Goal: Task Accomplishment & Management: Complete application form

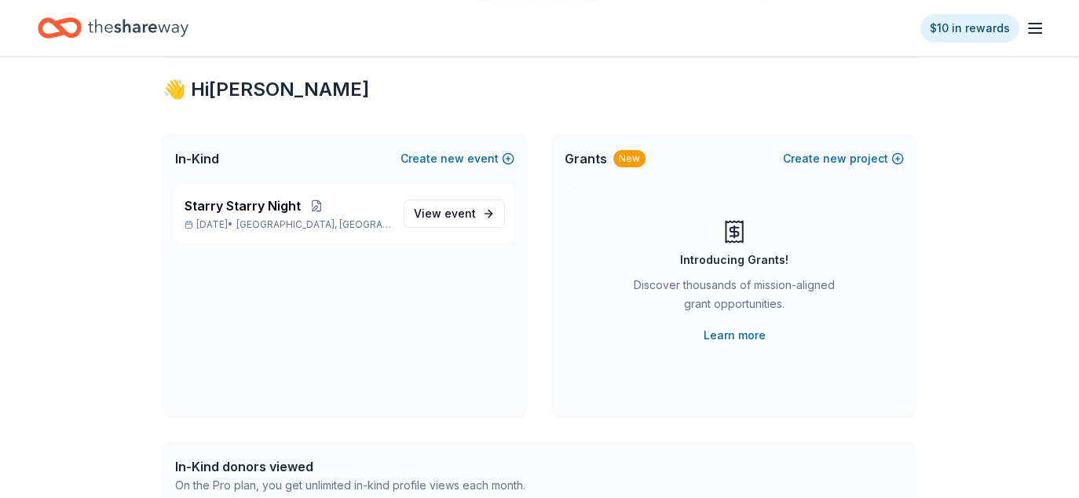
scroll to position [314, 0]
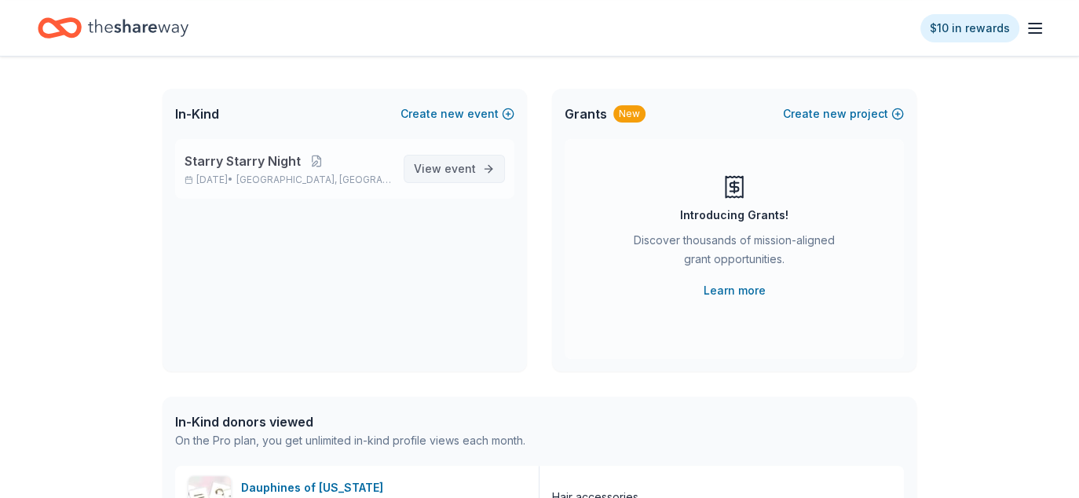
click at [444, 166] on span "View event" at bounding box center [445, 168] width 62 height 19
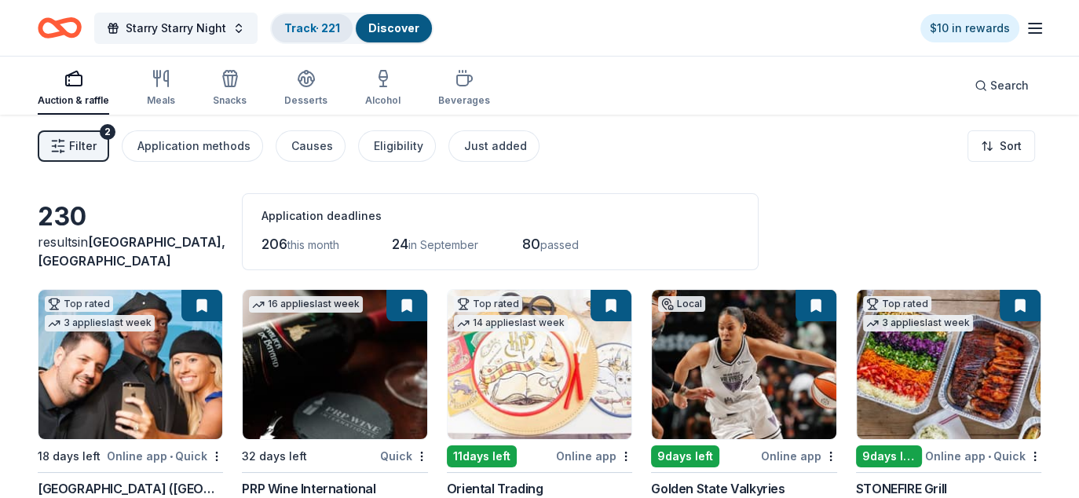
click at [307, 25] on link "Track · 221" at bounding box center [312, 27] width 56 height 13
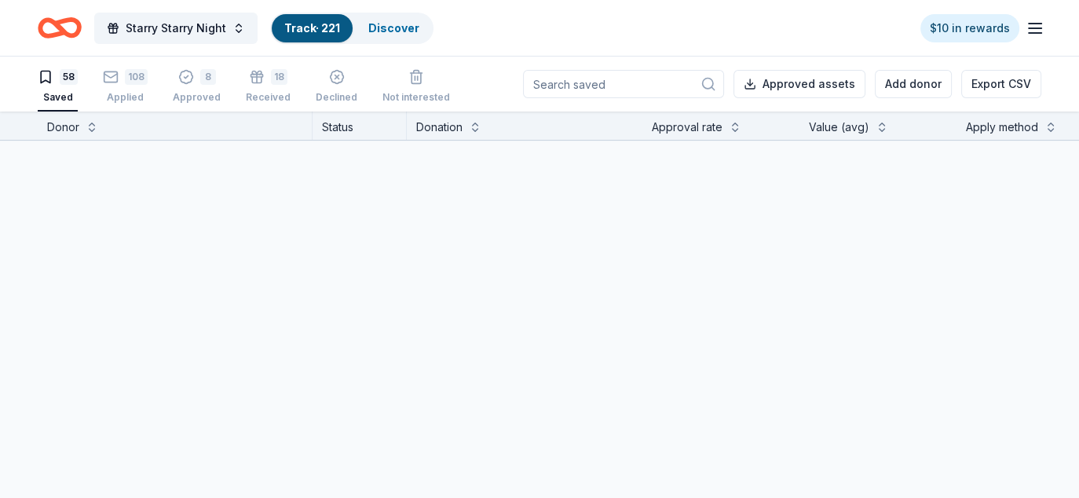
scroll to position [1, 0]
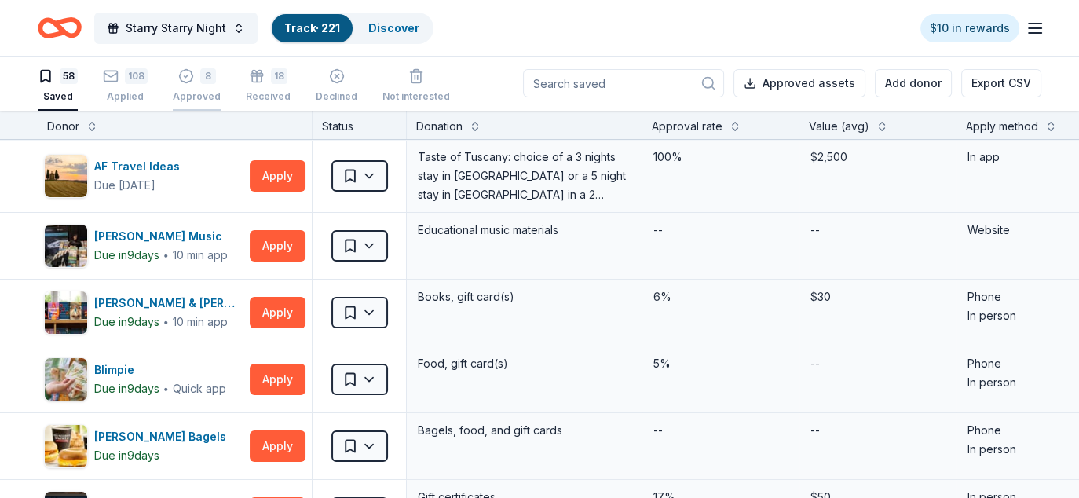
click at [187, 80] on icon "button" at bounding box center [185, 76] width 13 height 13
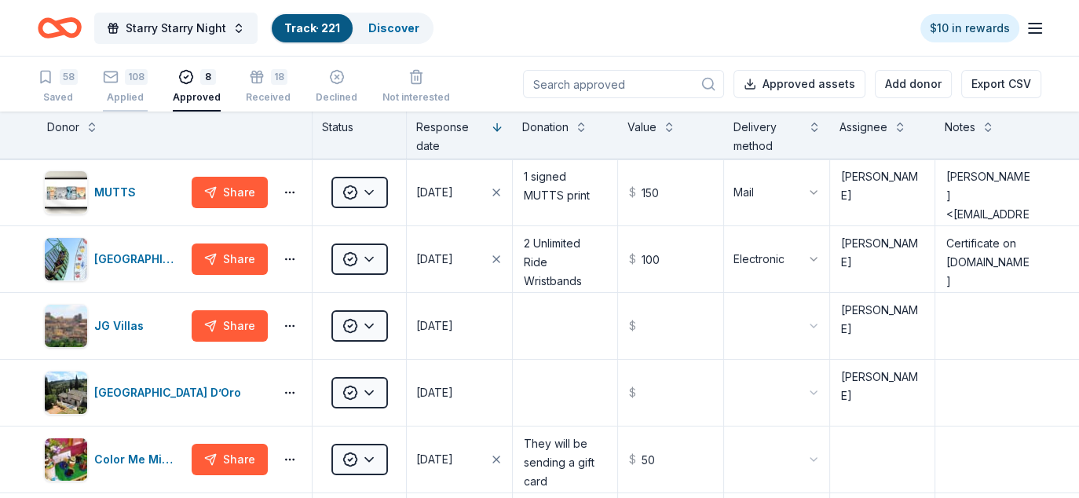
click at [129, 84] on div "108" at bounding box center [136, 77] width 23 height 16
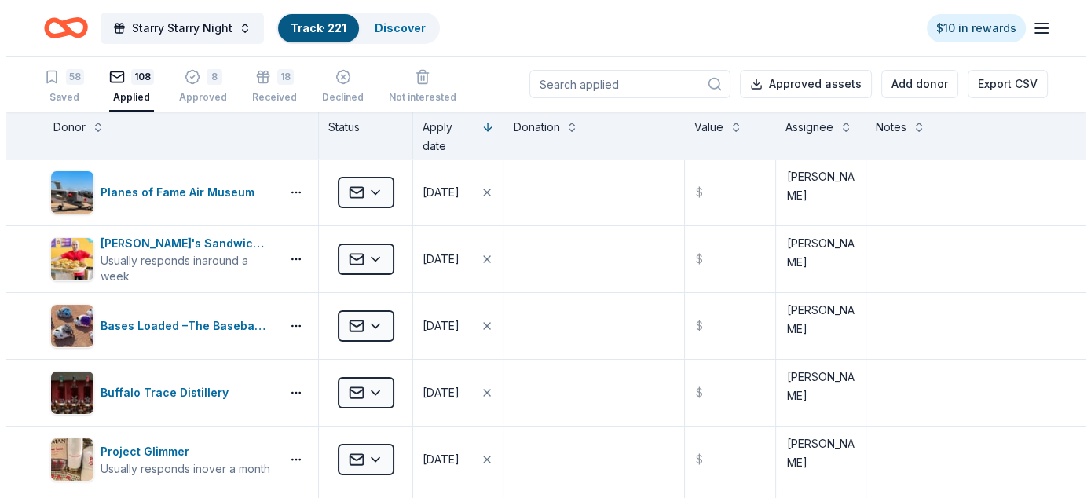
scroll to position [3670, 0]
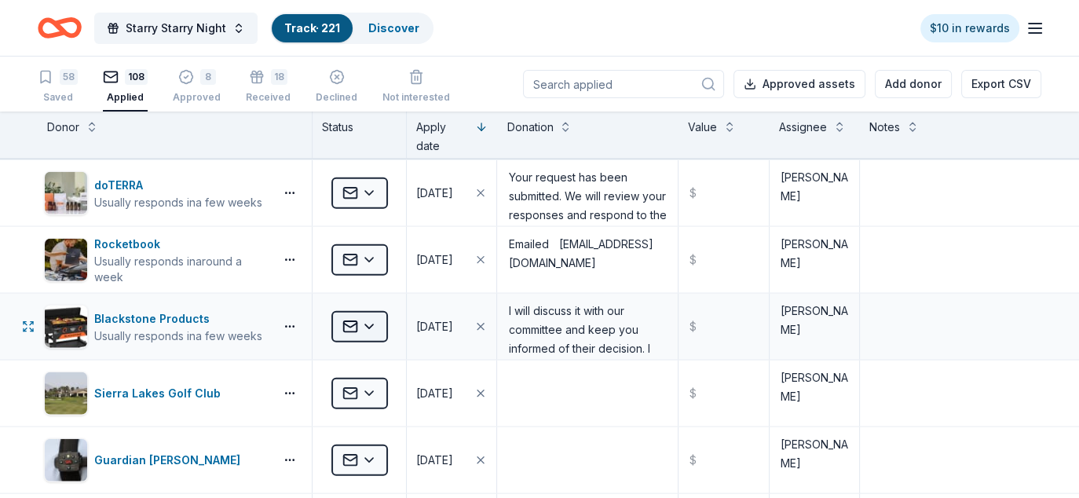
click at [373, 314] on html "Starry Starry Night Track · 221 Discover $10 in rewards 58 Saved 108 Applied 8 …" at bounding box center [539, 249] width 1079 height 498
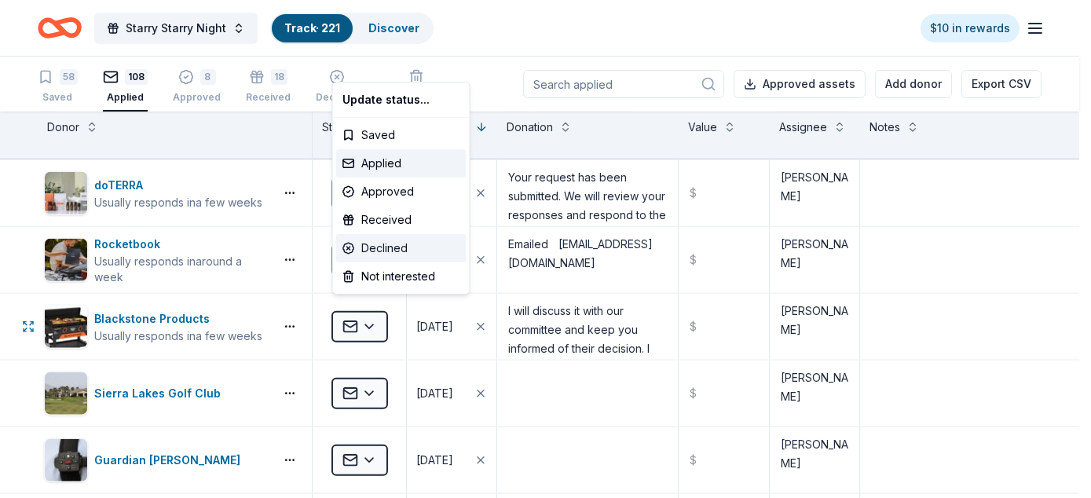
click at [395, 247] on div "Declined" at bounding box center [401, 248] width 130 height 28
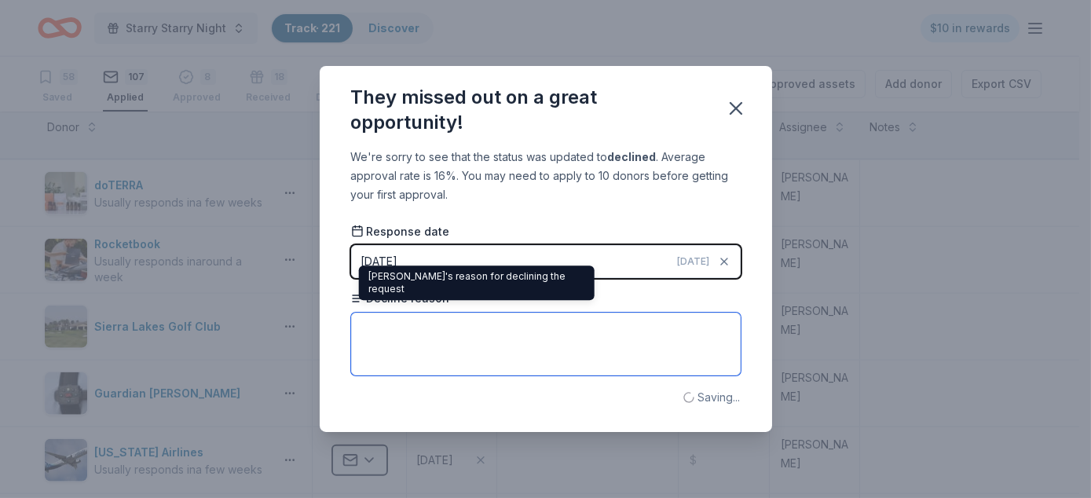
click at [402, 349] on textarea at bounding box center [545, 344] width 389 height 63
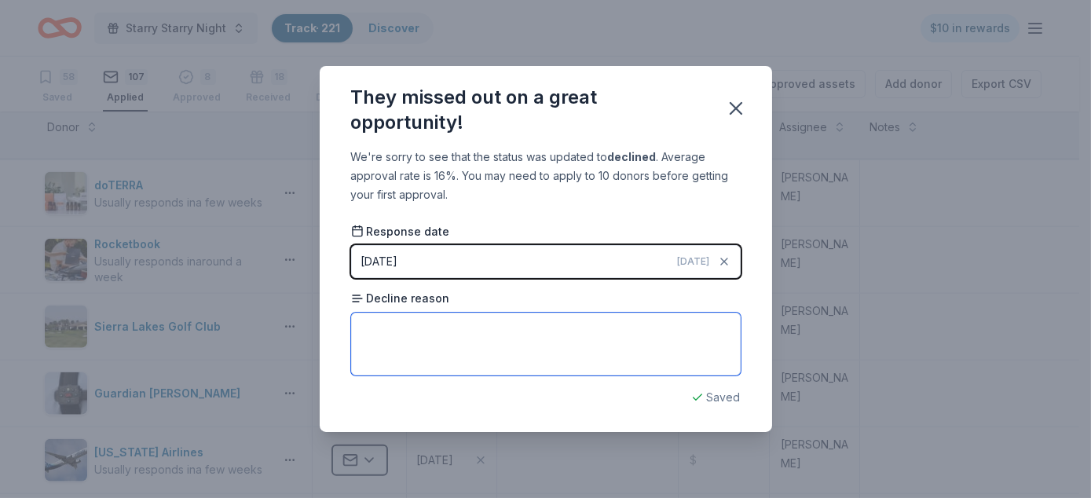
paste textarea "At this time, we are not able to donate to your event. I recommend that you con…"
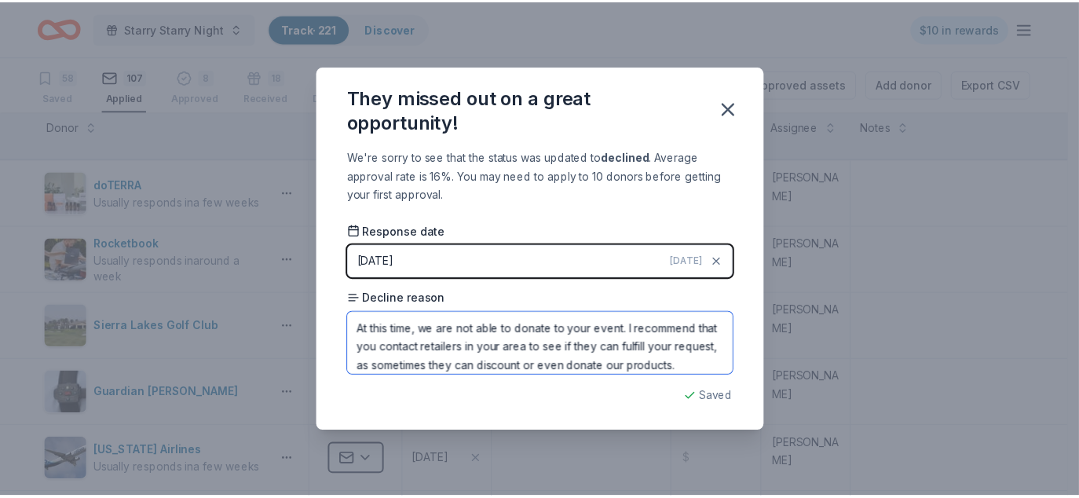
scroll to position [16, 0]
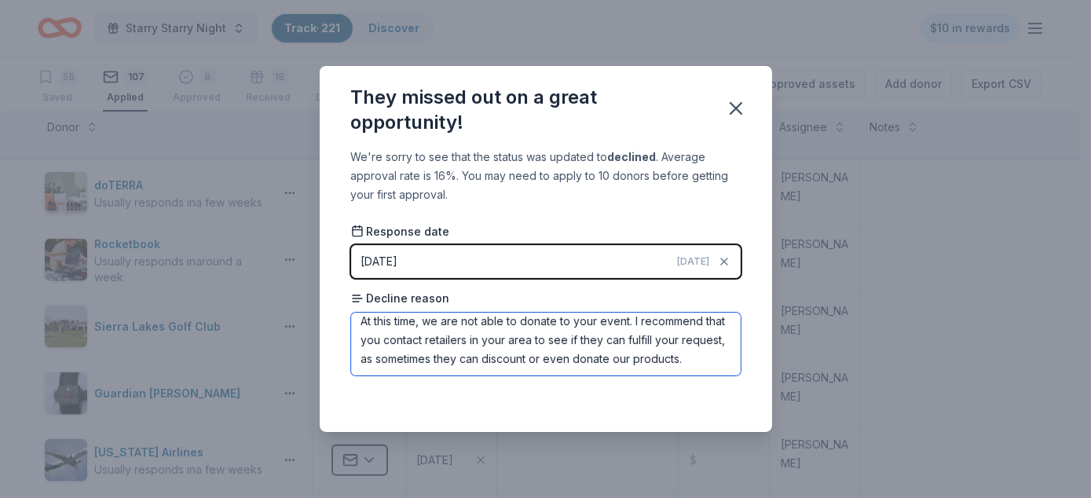
type textarea "At this time, we are not able to donate to your event. I recommend that you con…"
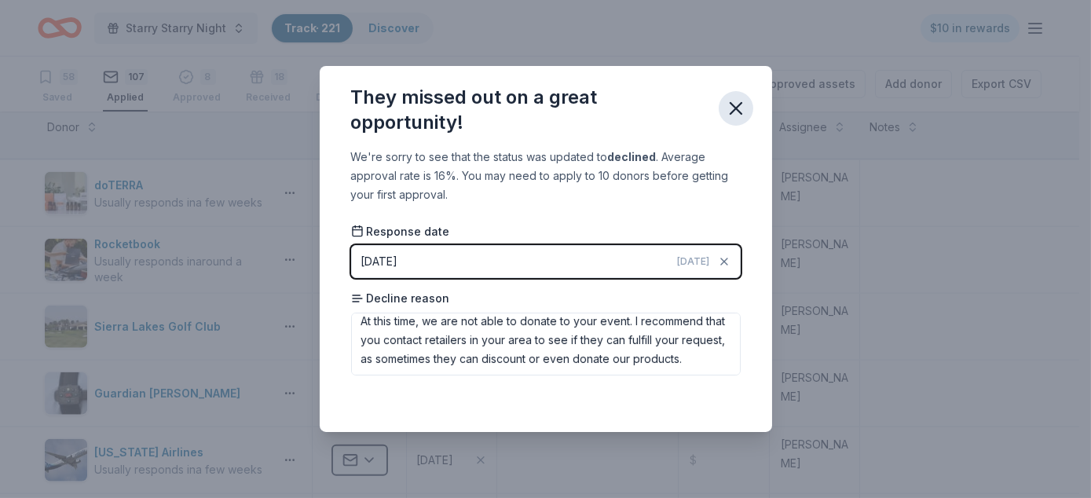
click at [737, 108] on icon "button" at bounding box center [735, 108] width 11 height 11
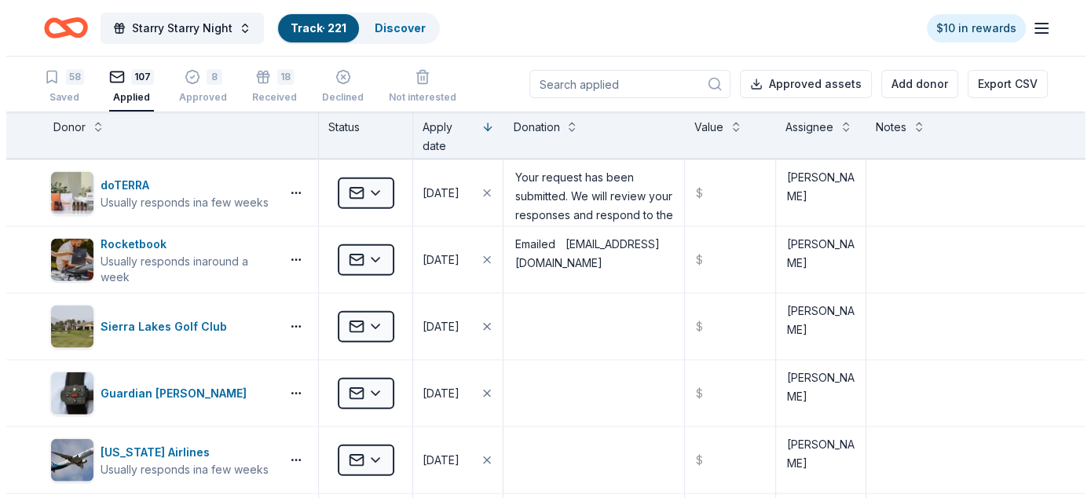
scroll to position [2673, 0]
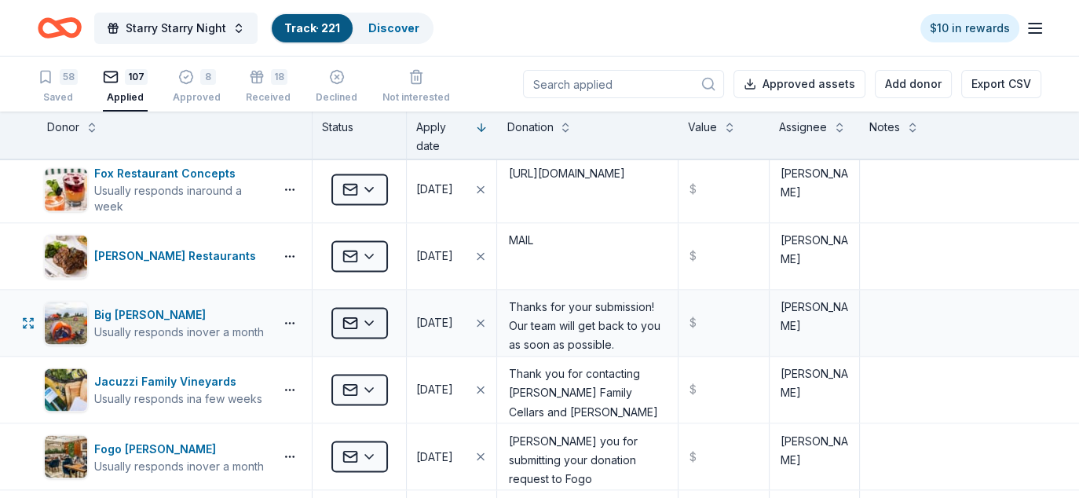
click at [369, 314] on html "Starry Starry Night Track · 221 Discover $10 in rewards 58 Saved 107 Applied 8 …" at bounding box center [539, 249] width 1079 height 498
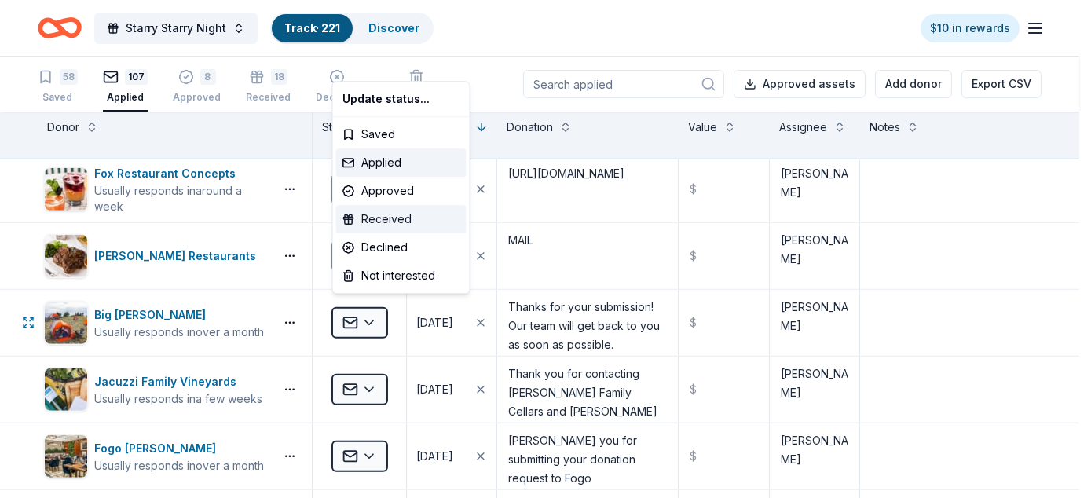
click at [393, 215] on div "Received" at bounding box center [401, 219] width 130 height 28
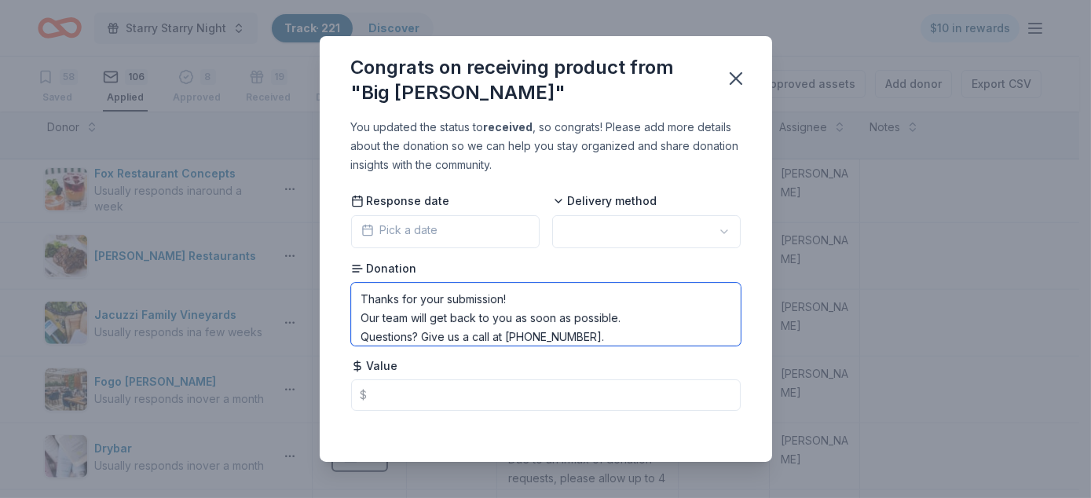
click at [568, 333] on textarea "Thanks for your submission! Our team will get back to you as soon as possible. …" at bounding box center [545, 314] width 389 height 63
paste textarea "With that being said, please enjoy this one time use 20% off code. 25PRO20-CZM6…"
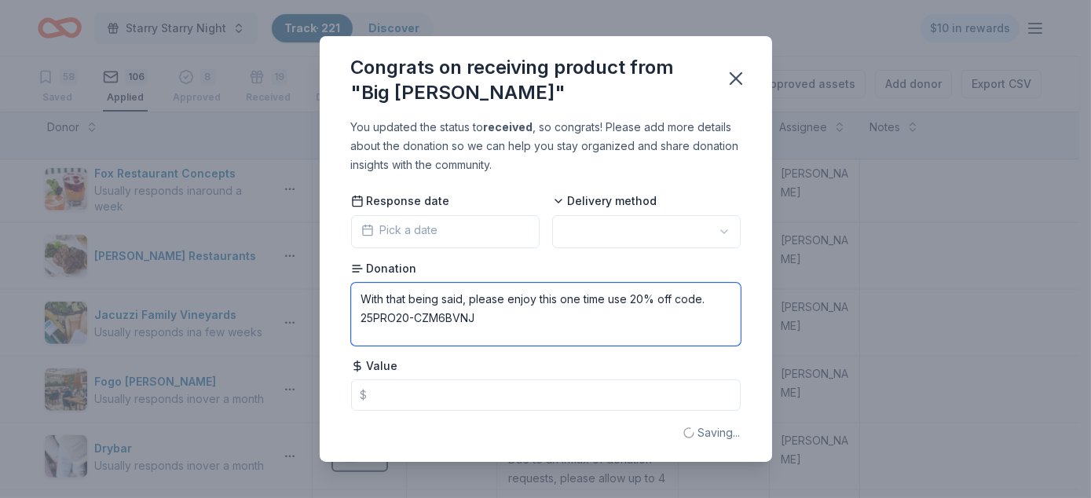
type textarea "With that being said, please enjoy this one time use 20% off code. 25PRO20-CZM6…"
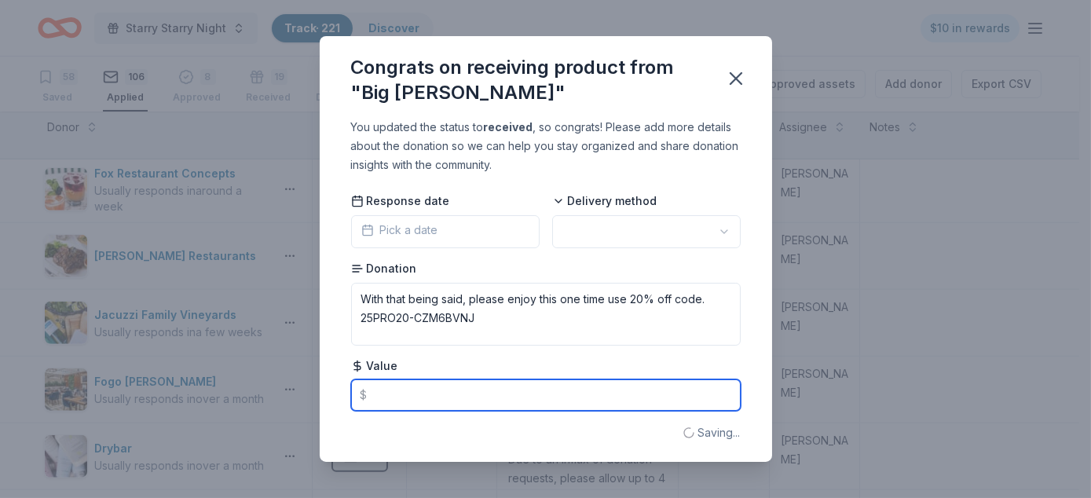
click at [413, 394] on input "text" at bounding box center [545, 394] width 389 height 31
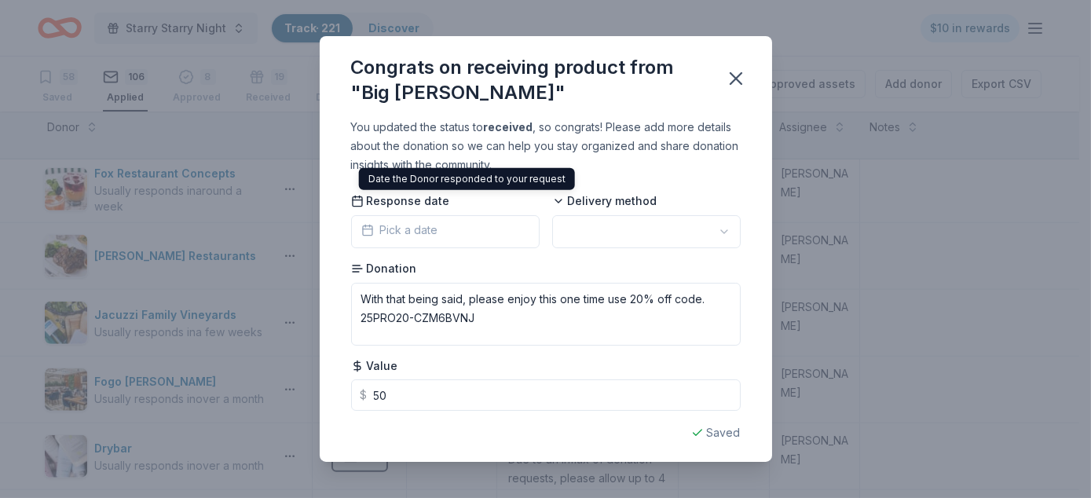
type input "50.00"
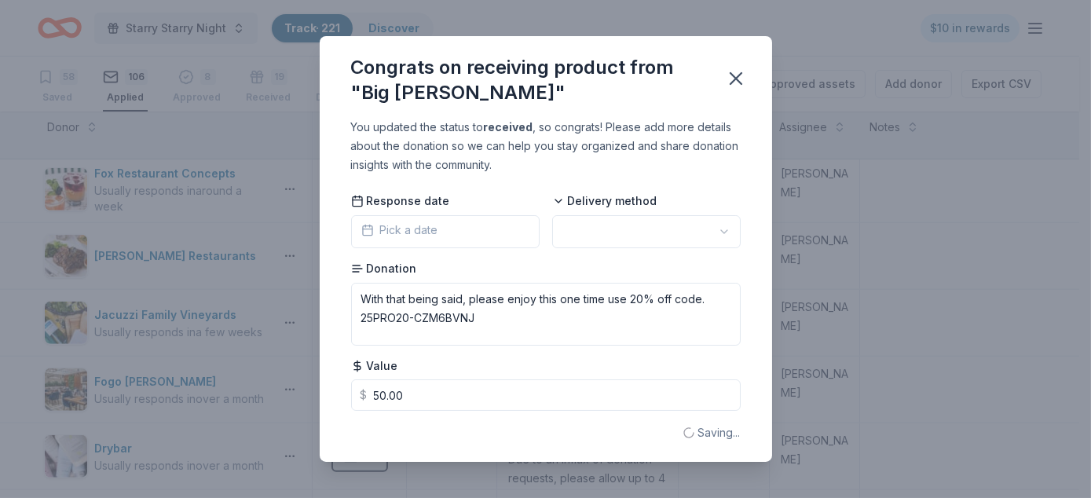
click at [419, 223] on span "Pick a date" at bounding box center [399, 230] width 77 height 19
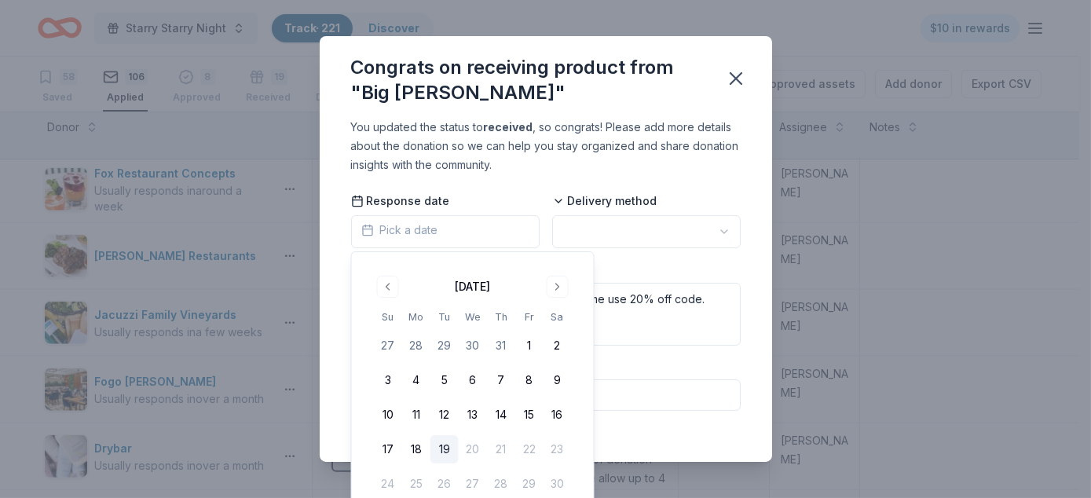
drag, startPoint x: 447, startPoint y: 446, endPoint x: 465, endPoint y: 420, distance: 31.6
click at [447, 445] on button "19" at bounding box center [444, 449] width 28 height 28
click at [647, 224] on html "Starry Starry Night Track · 221 Discover $10 in rewards 58 Saved 106 Applied 8 …" at bounding box center [545, 249] width 1091 height 498
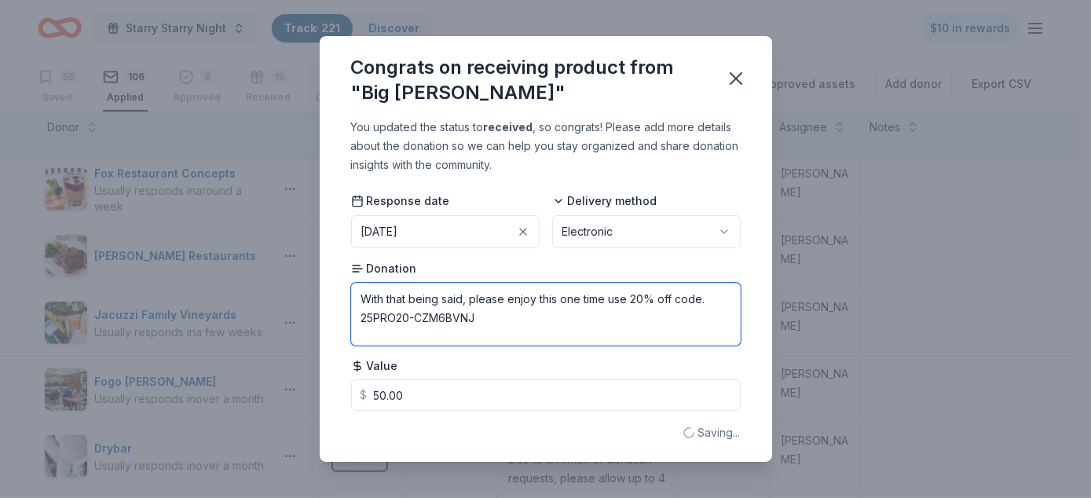
click at [617, 302] on textarea "With that being said, please enjoy this one time use 20% off code. 25PRO20-CZM6…" at bounding box center [545, 314] width 389 height 63
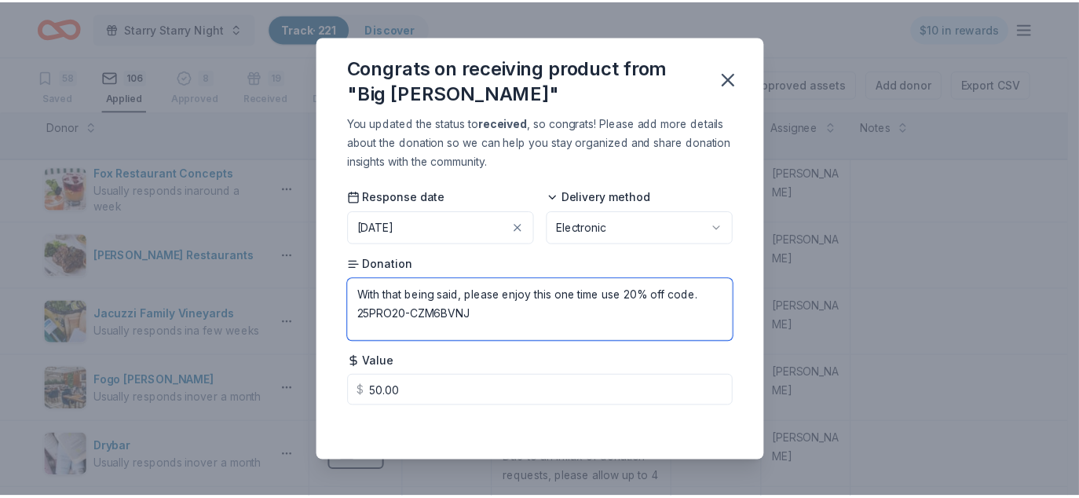
scroll to position [5, 0]
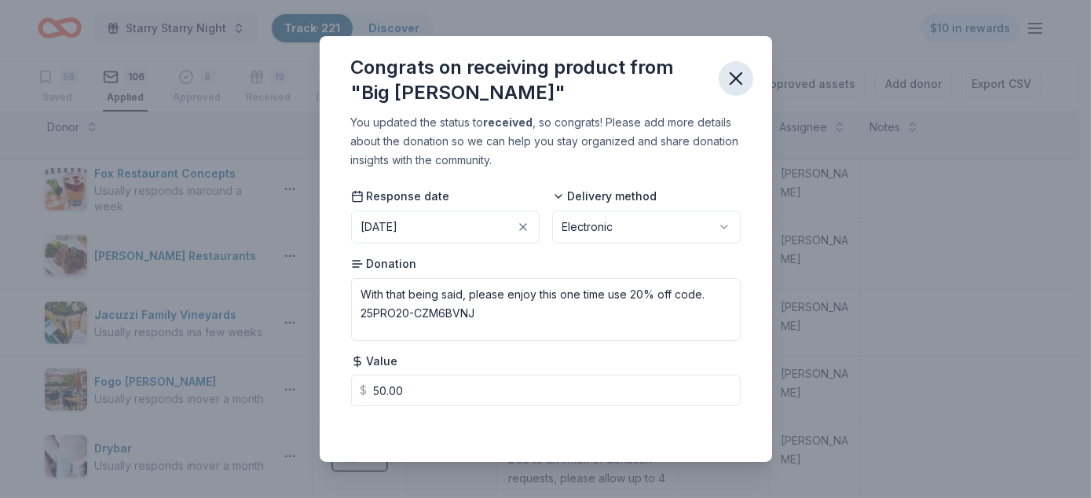
click at [736, 79] on icon "button" at bounding box center [736, 79] width 22 height 22
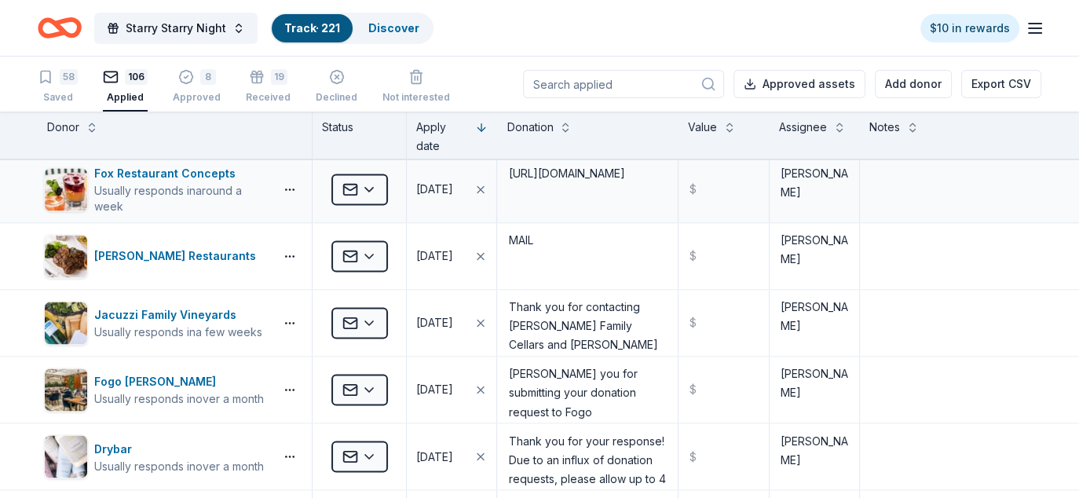
scroll to position [0, 0]
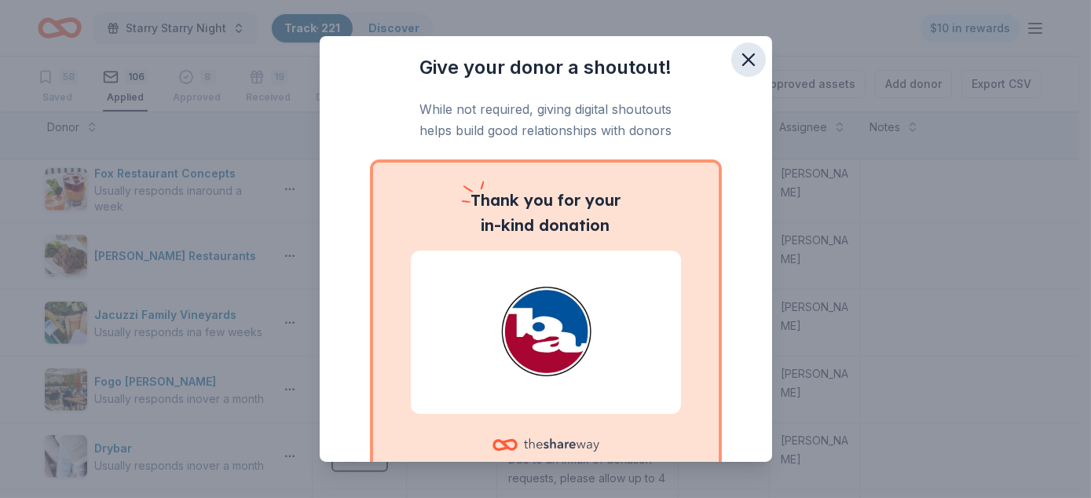
click at [743, 57] on icon "button" at bounding box center [748, 59] width 11 height 11
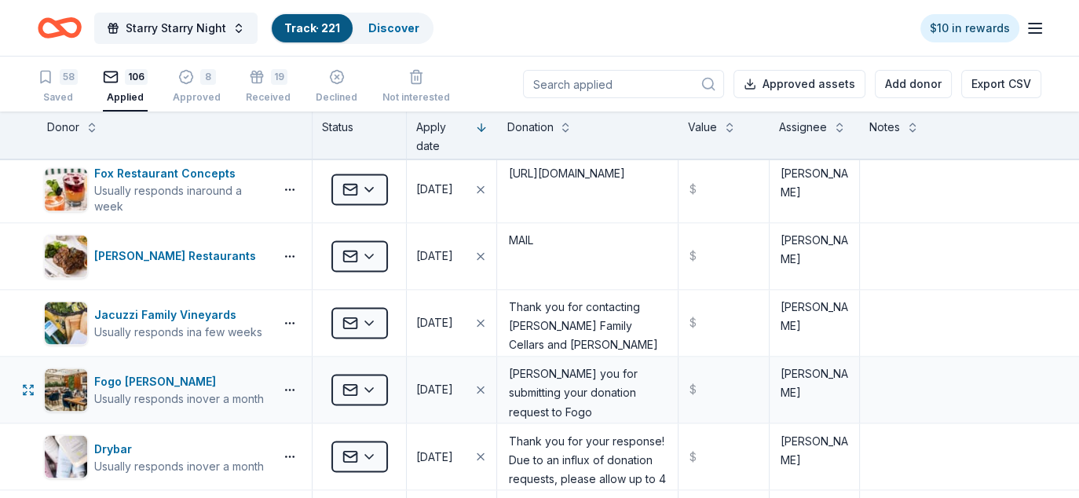
scroll to position [1068, 0]
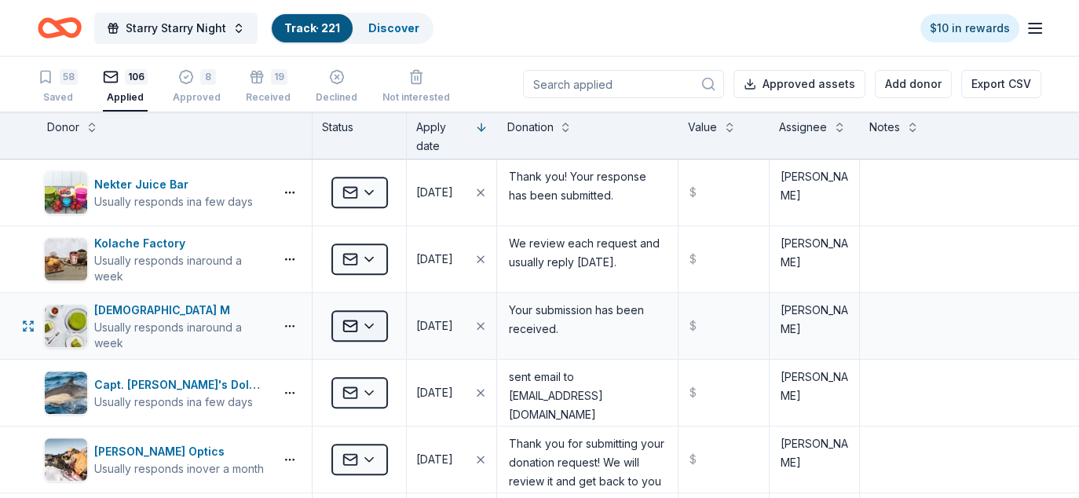
click at [379, 320] on html "Starry Starry Night Track · 221 Discover $10 in rewards 58 Saved 106 Applied 8 …" at bounding box center [539, 249] width 1079 height 498
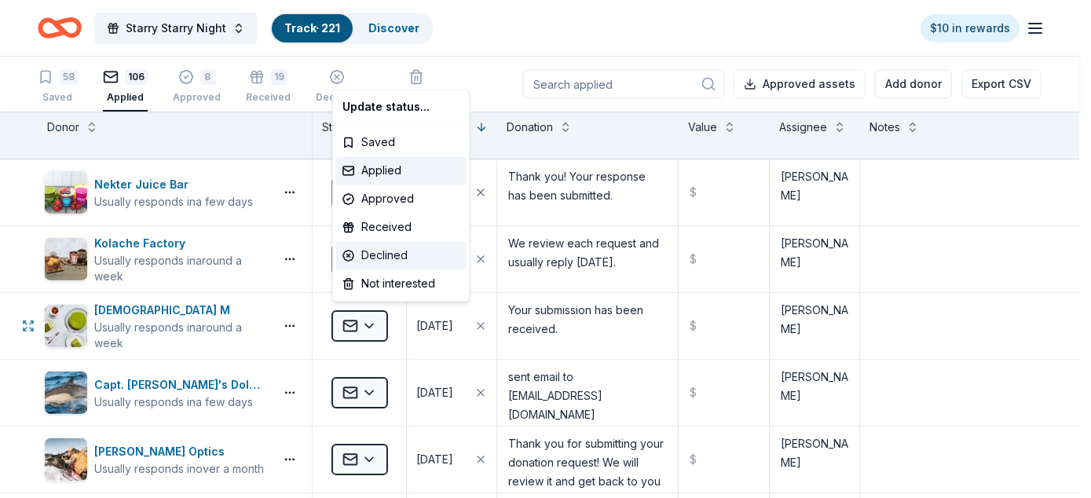
click at [377, 253] on div "Declined" at bounding box center [401, 255] width 130 height 28
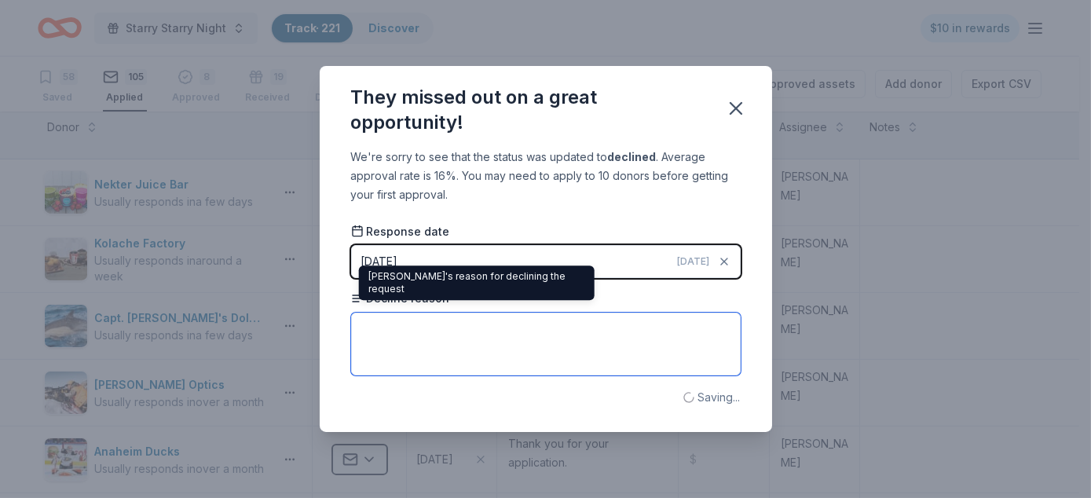
click at [400, 338] on textarea at bounding box center [545, 344] width 389 height 63
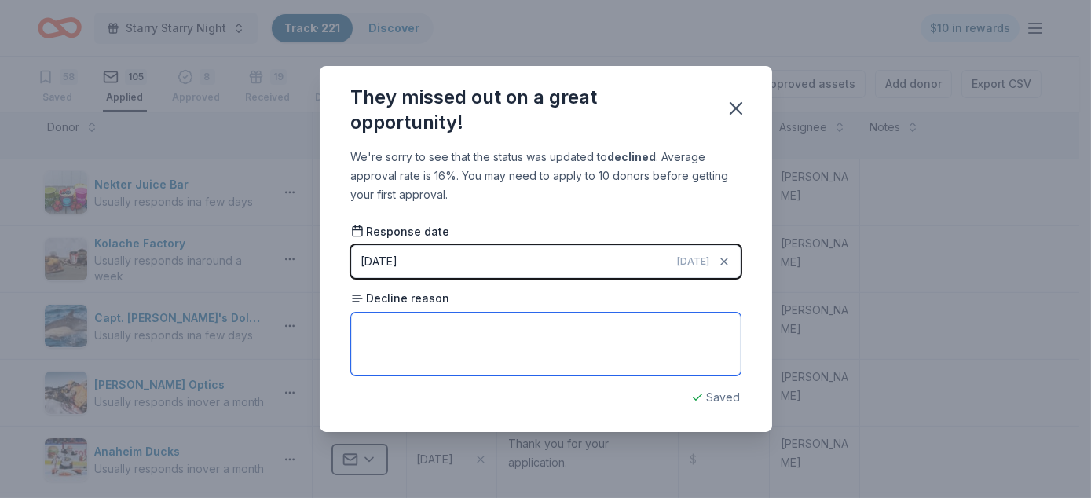
paste textarea "Unfortunately, we are not able to participate in the event at this time."
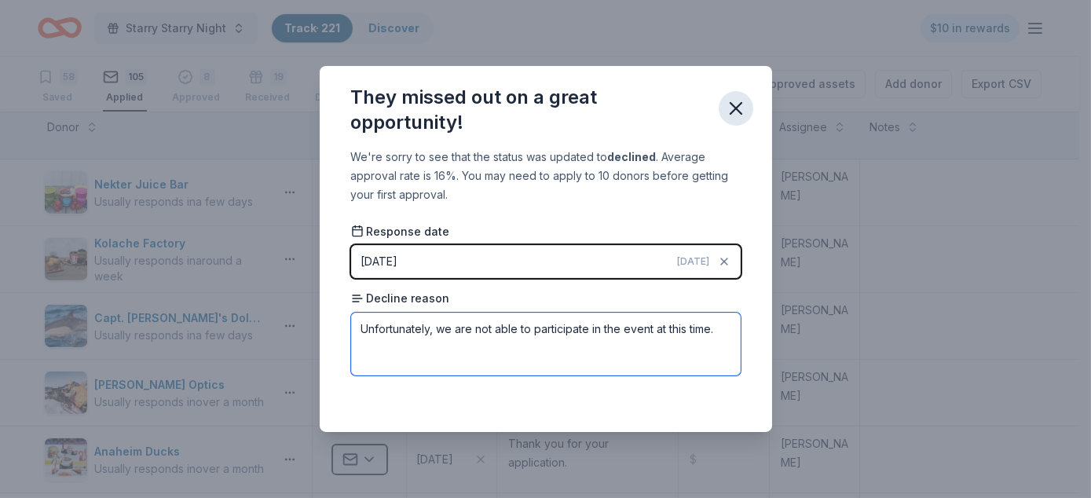
type textarea "Unfortunately, we are not able to participate in the event at this time."
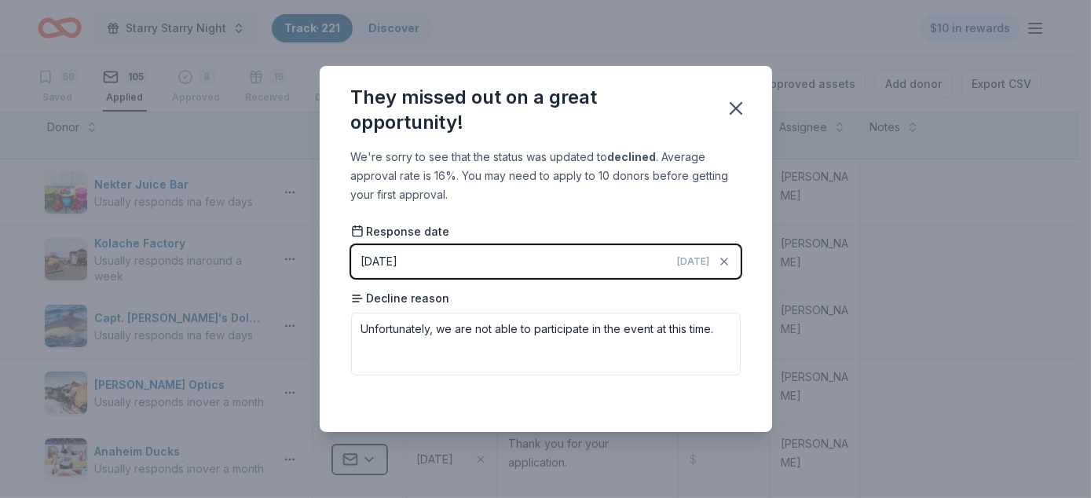
drag, startPoint x: 734, startPoint y: 105, endPoint x: 554, endPoint y: 11, distance: 203.7
click at [734, 104] on icon "button" at bounding box center [736, 108] width 22 height 22
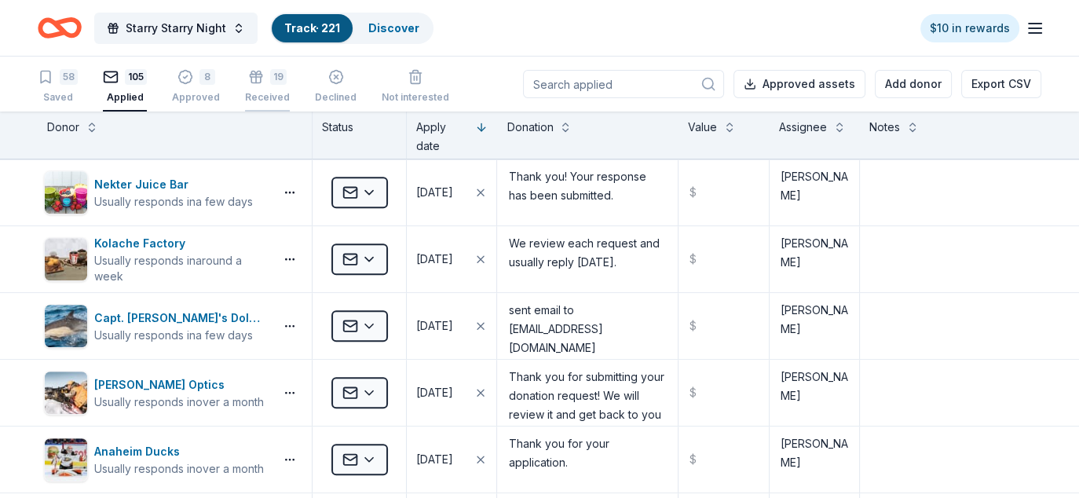
click at [259, 76] on div "19" at bounding box center [267, 68] width 45 height 16
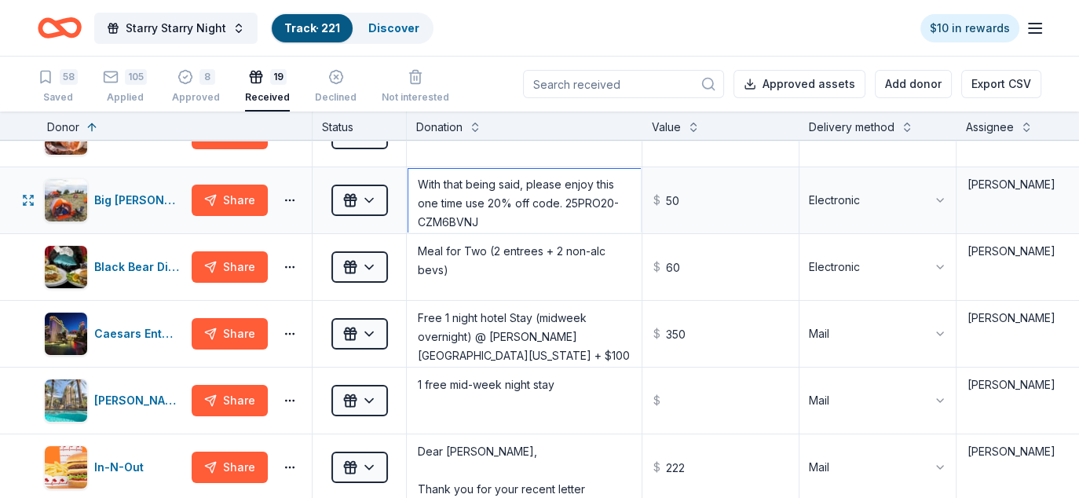
scroll to position [1, 0]
drag, startPoint x: 543, startPoint y: 221, endPoint x: 488, endPoint y: 201, distance: 58.6
click at [488, 201] on textarea "With that being said, please enjoy this one time use 20% off code. 25PRO20-CZM6…" at bounding box center [524, 200] width 232 height 63
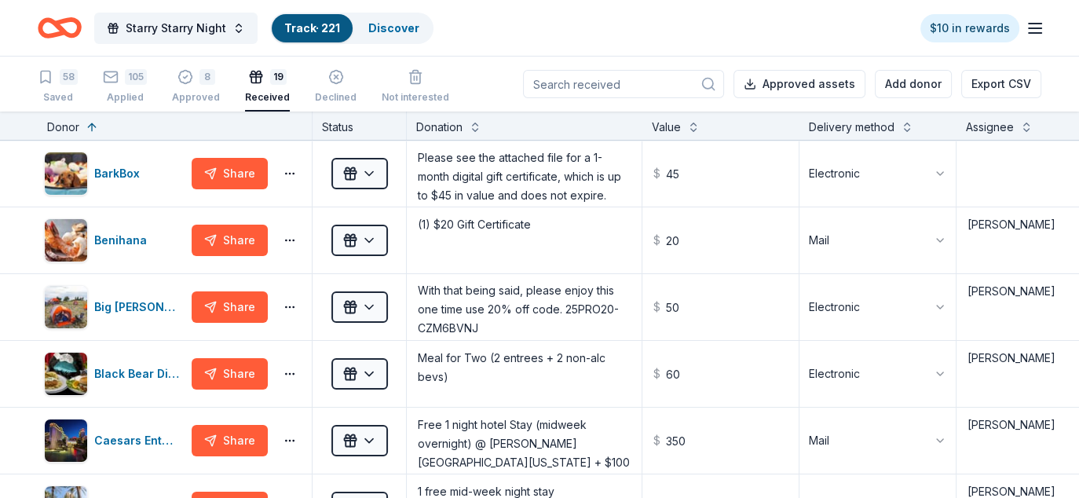
click at [57, 29] on icon "Home" at bounding box center [60, 27] width 44 height 37
click at [115, 90] on div "105 Applied" at bounding box center [125, 86] width 44 height 35
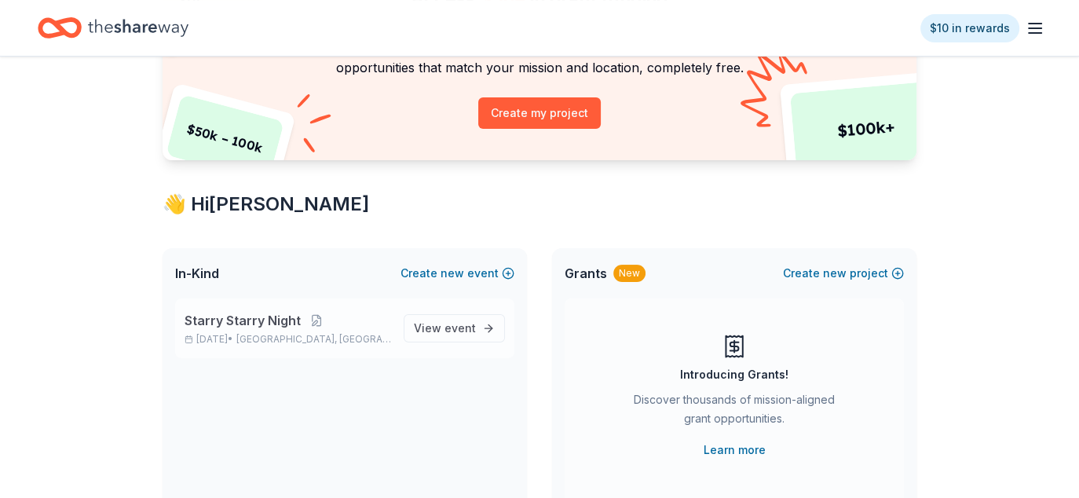
scroll to position [157, 0]
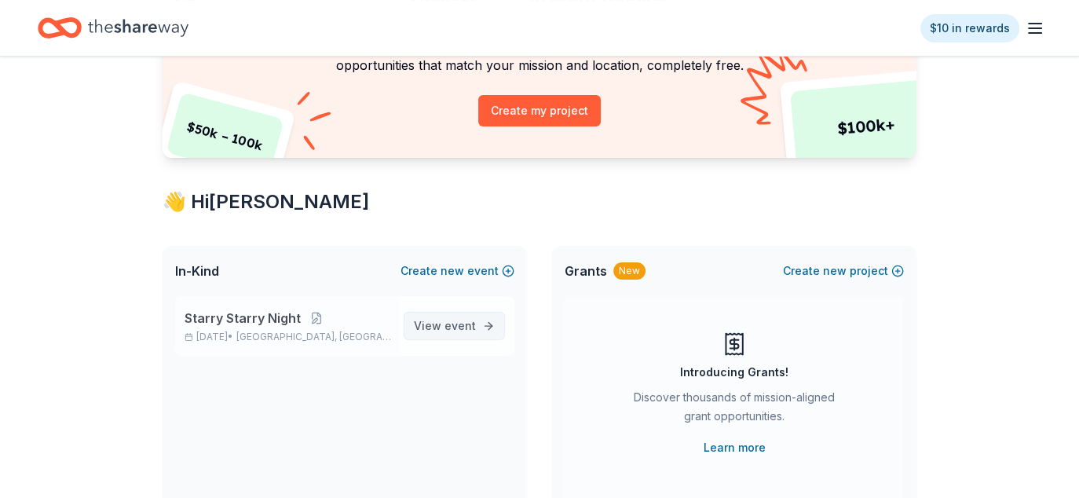
click at [456, 327] on span "event" at bounding box center [459, 325] width 31 height 13
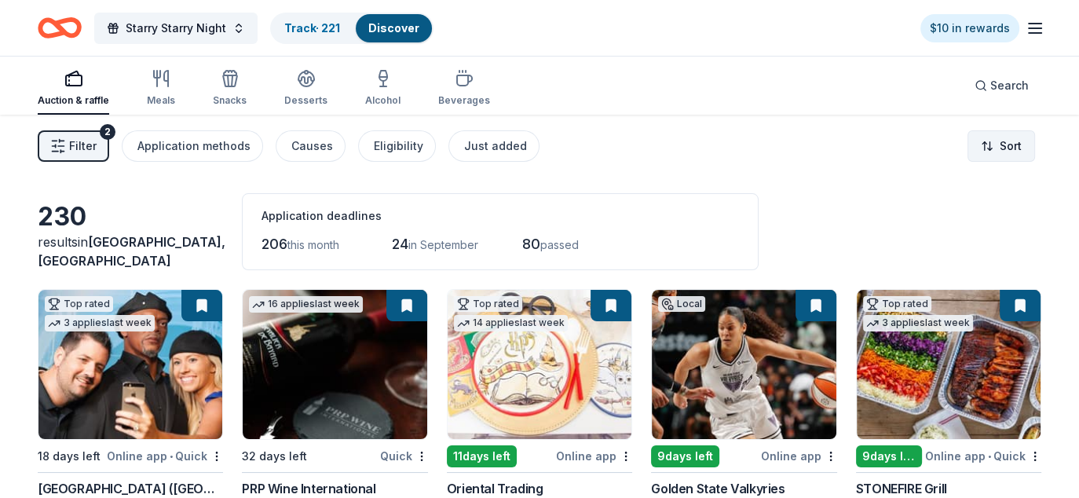
click at [993, 144] on html "Starry Starry Night Track · 221 Discover $10 in rewards Auction & raffle Meals …" at bounding box center [539, 249] width 1079 height 498
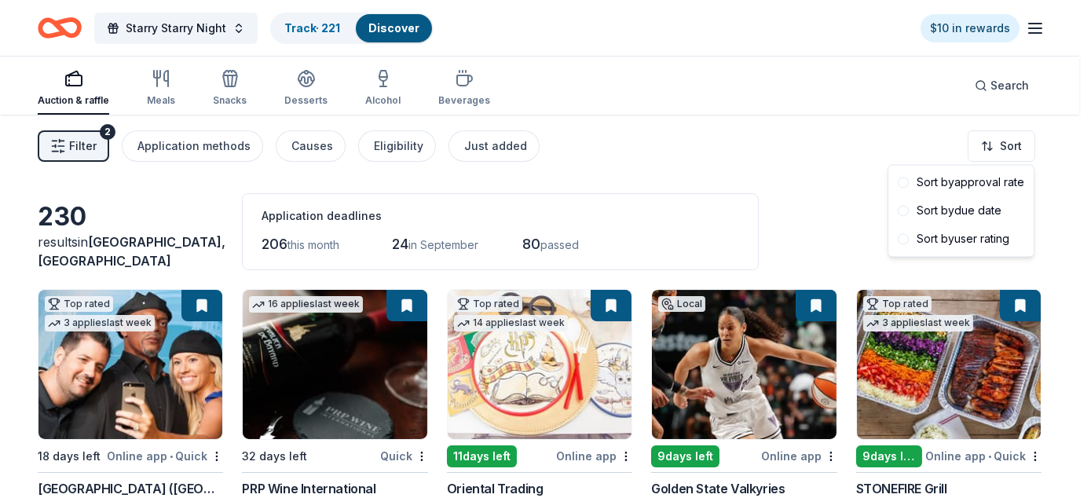
click at [498, 147] on html "Starry Starry Night Track · 221 Discover $10 in rewards Auction & raffle Meals …" at bounding box center [545, 249] width 1091 height 498
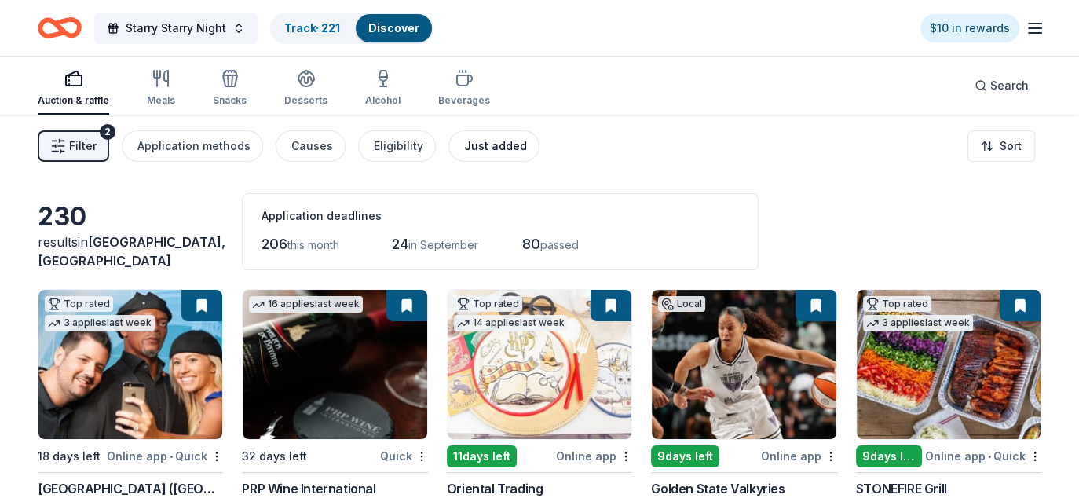
click at [493, 147] on div "Just added" at bounding box center [495, 146] width 63 height 19
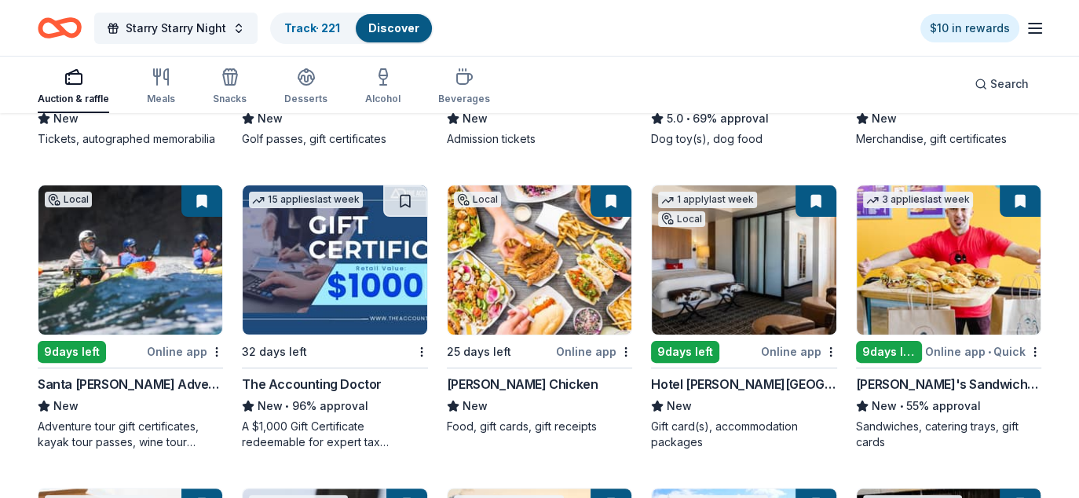
scroll to position [393, 0]
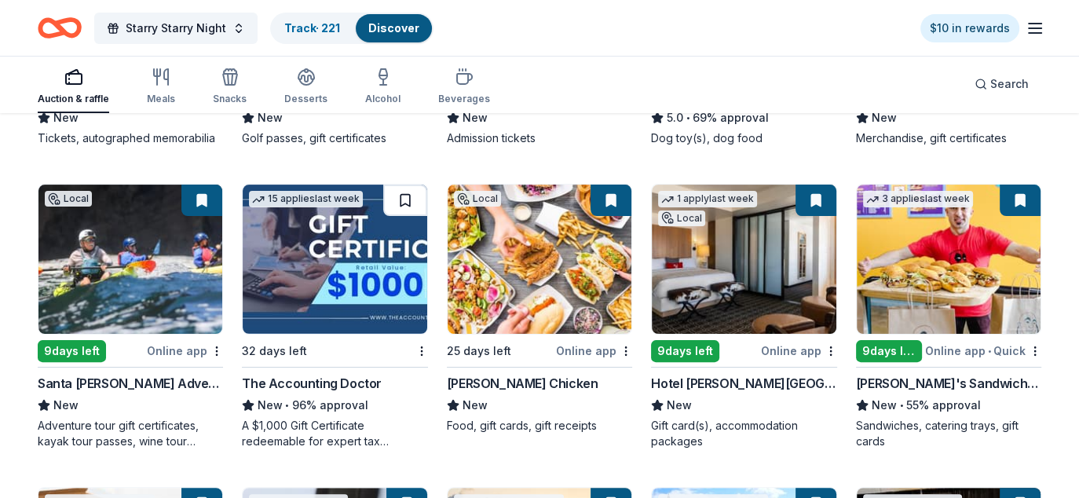
click at [409, 199] on button at bounding box center [405, 200] width 44 height 31
click at [325, 283] on img at bounding box center [335, 259] width 184 height 149
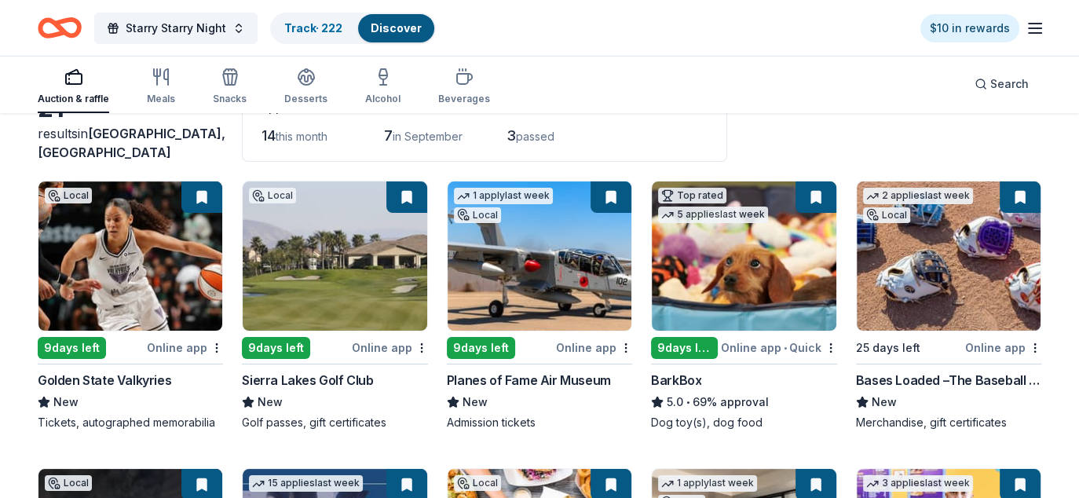
scroll to position [0, 0]
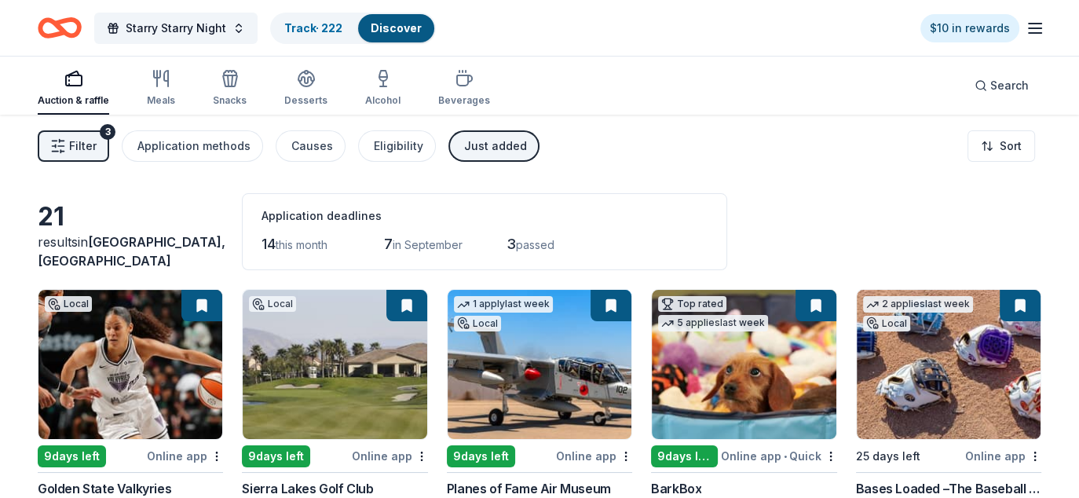
click at [497, 148] on div "Just added" at bounding box center [495, 146] width 63 height 19
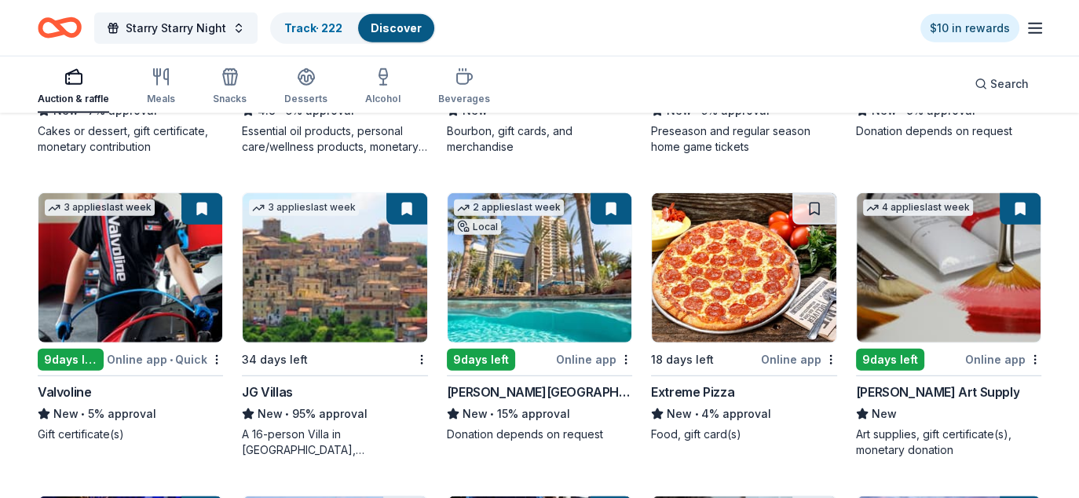
scroll to position [4329, 0]
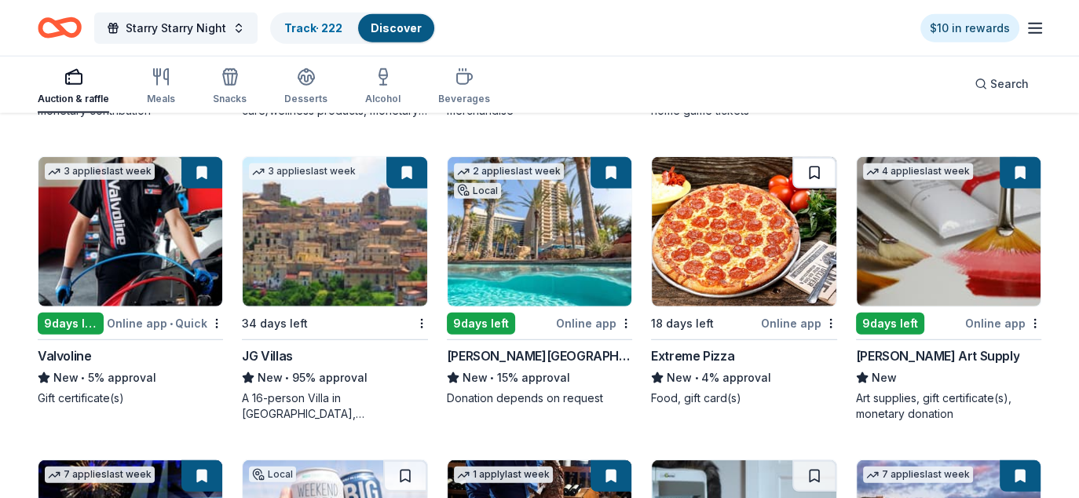
click at [820, 170] on button at bounding box center [814, 172] width 44 height 31
click at [729, 219] on img at bounding box center [744, 231] width 184 height 149
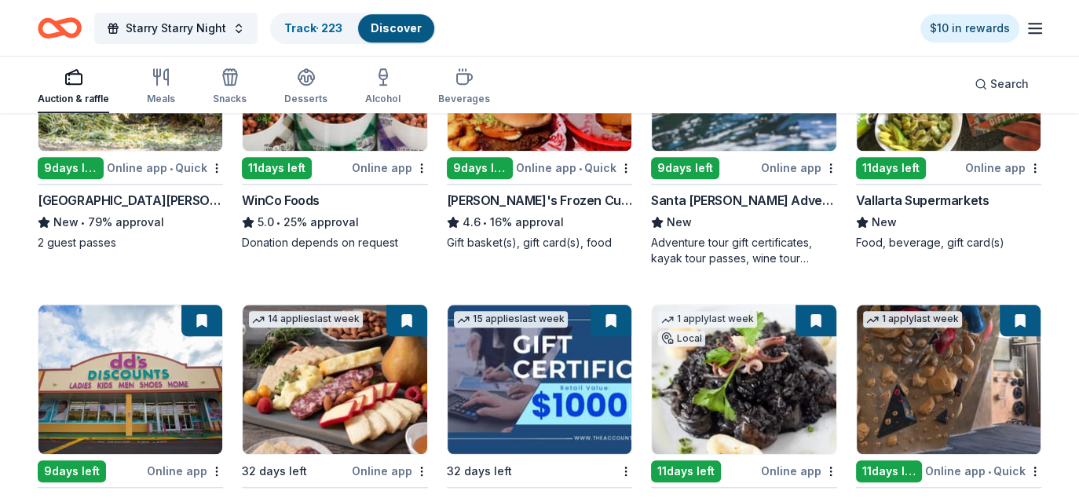
scroll to position [1492, 0]
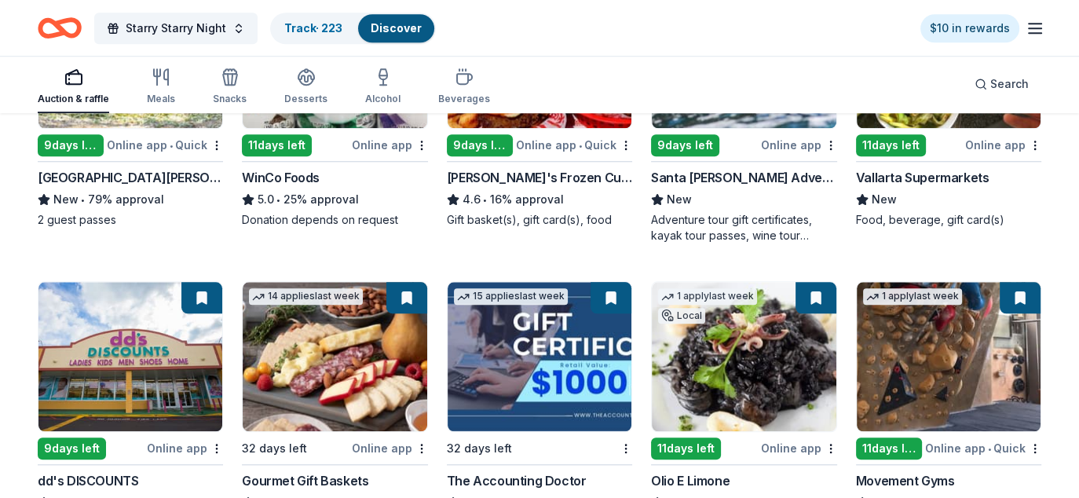
click at [508, 322] on img at bounding box center [540, 356] width 184 height 149
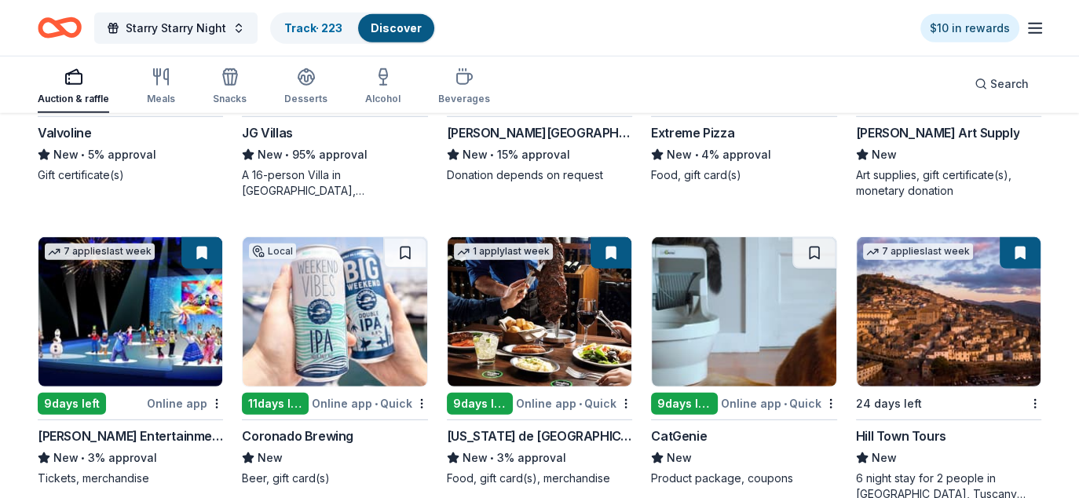
scroll to position [4633, 0]
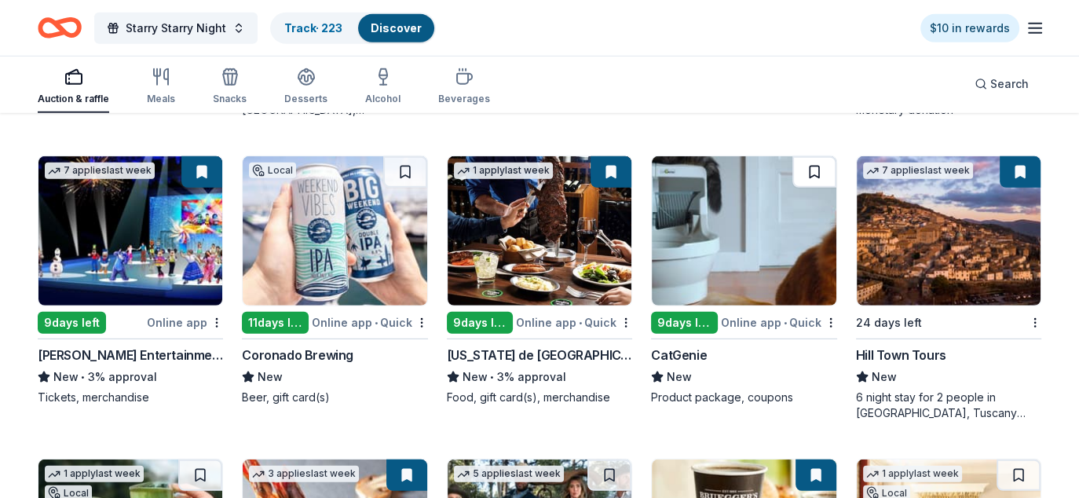
click at [821, 162] on button at bounding box center [814, 171] width 44 height 31
click at [725, 233] on img at bounding box center [744, 230] width 184 height 149
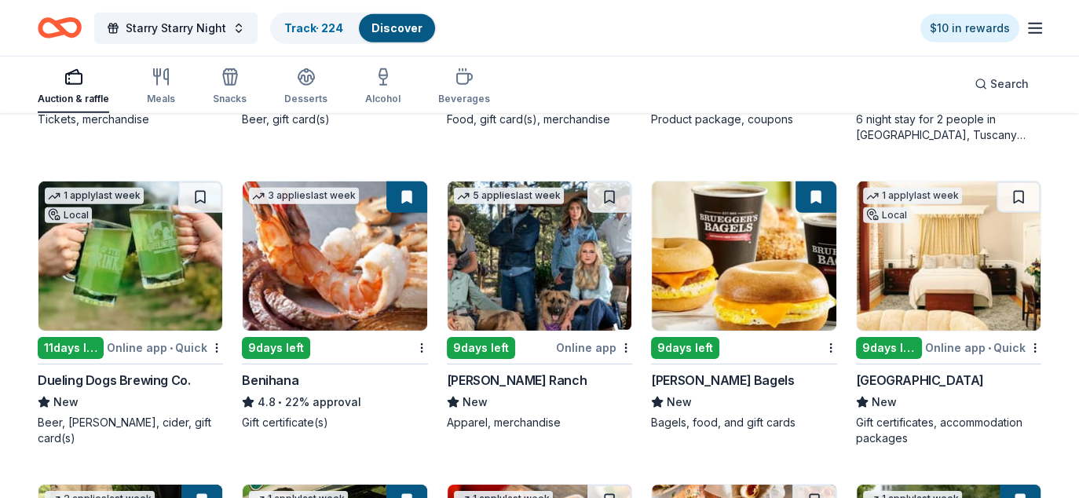
scroll to position [4947, 0]
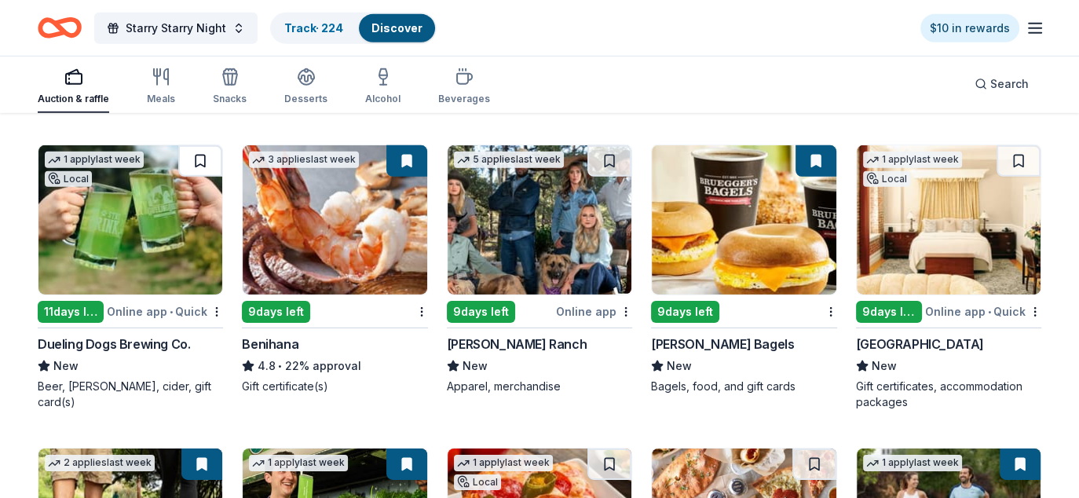
click at [209, 148] on button at bounding box center [200, 160] width 44 height 31
click at [143, 256] on img at bounding box center [130, 219] width 184 height 149
click at [612, 162] on button at bounding box center [609, 160] width 44 height 31
click at [545, 219] on img at bounding box center [540, 219] width 184 height 149
click at [308, 31] on link "Track · 227" at bounding box center [313, 27] width 58 height 13
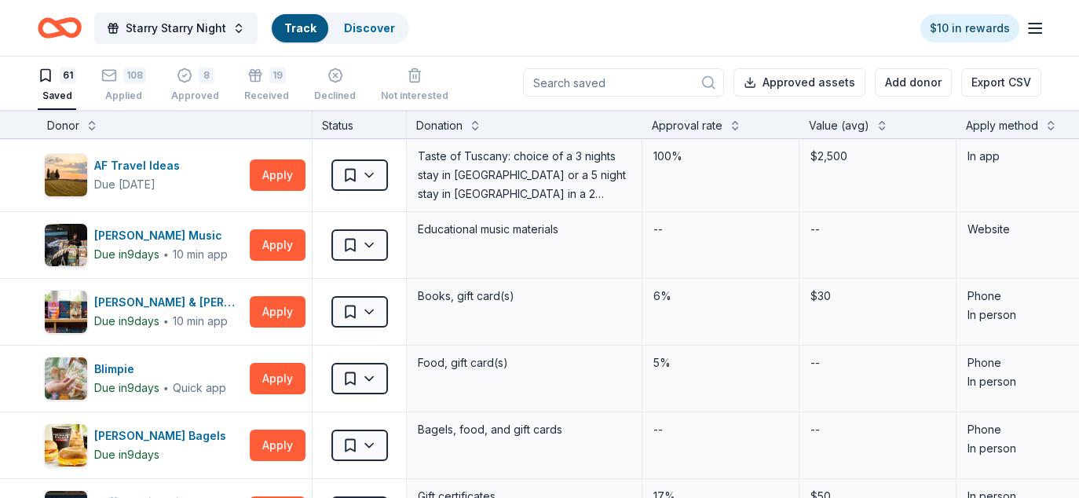
click at [307, 23] on link "Track" at bounding box center [299, 27] width 31 height 13
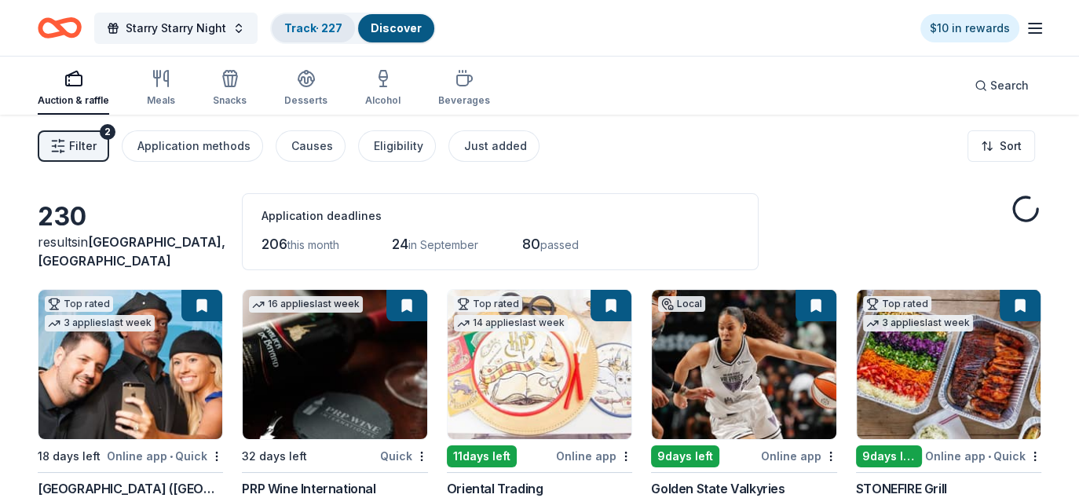
click at [315, 21] on link "Track · 227" at bounding box center [313, 27] width 58 height 13
click at [316, 32] on link "Track · 227" at bounding box center [313, 27] width 58 height 13
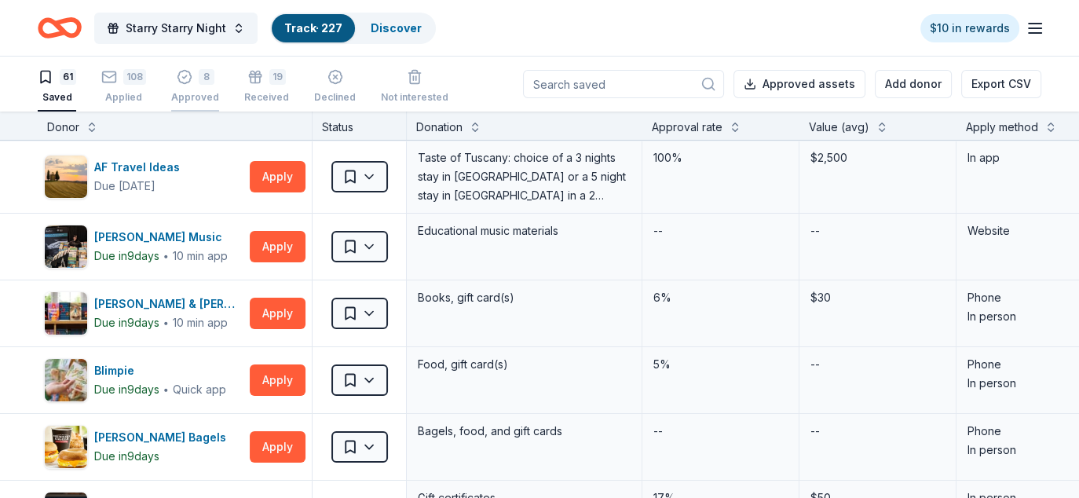
click at [194, 87] on div "8 Approved" at bounding box center [195, 86] width 48 height 35
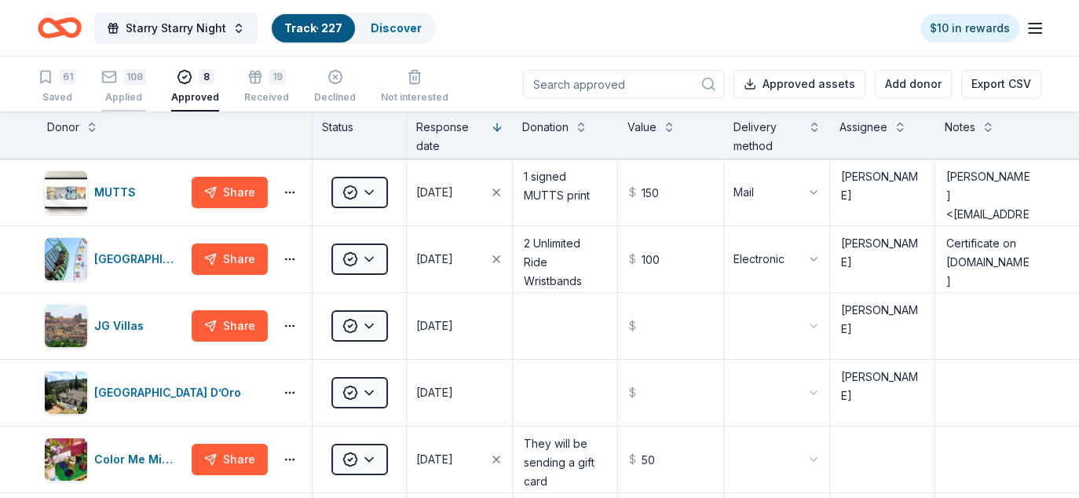
click at [119, 75] on div "108" at bounding box center [123, 77] width 45 height 16
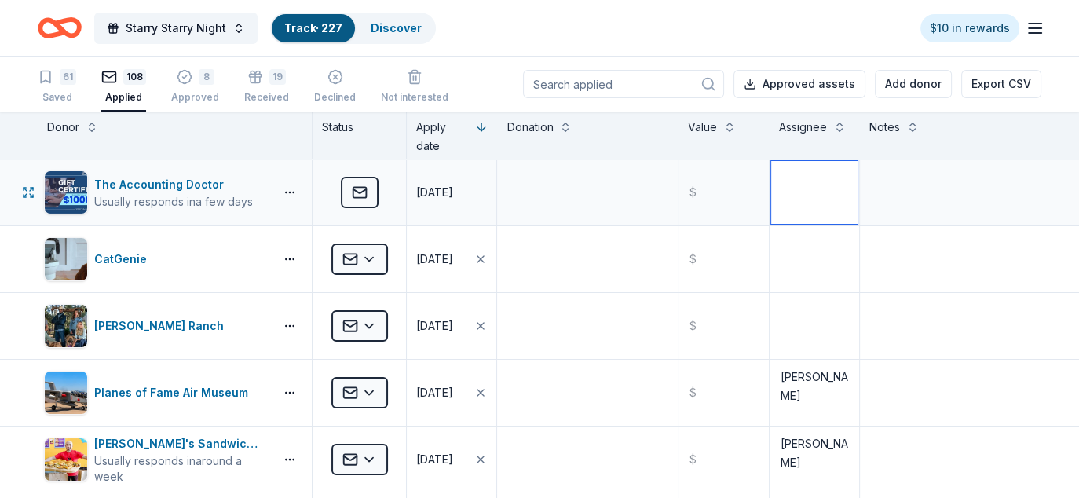
click at [791, 185] on textarea at bounding box center [814, 192] width 86 height 63
drag, startPoint x: 805, startPoint y: 174, endPoint x: 755, endPoint y: 174, distance: 49.5
click at [755, 174] on div "The Accounting Doctor Usually responds in a few days Applied 08/19/2025 $ Diane" at bounding box center [539, 192] width 1079 height 66
type textarea "Diane"
click at [802, 245] on textarea at bounding box center [814, 259] width 86 height 63
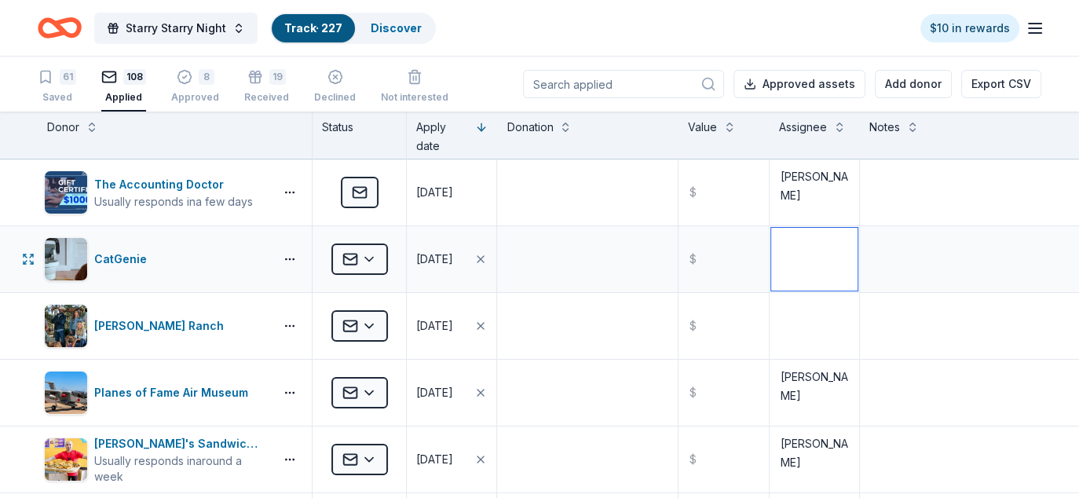
paste textarea "Diane"
type textarea "Diane"
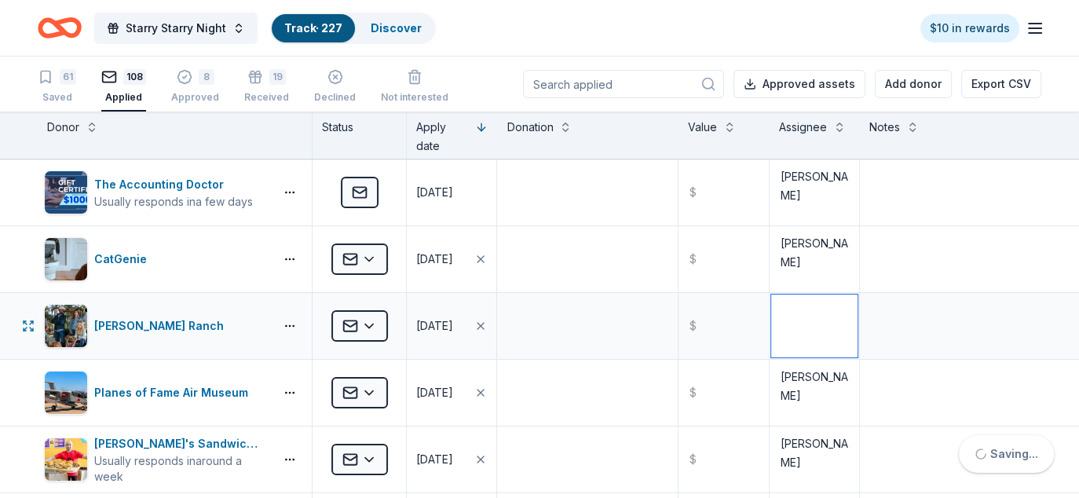
click at [780, 313] on textarea at bounding box center [814, 325] width 86 height 63
paste textarea "Diane"
type textarea "Diane"
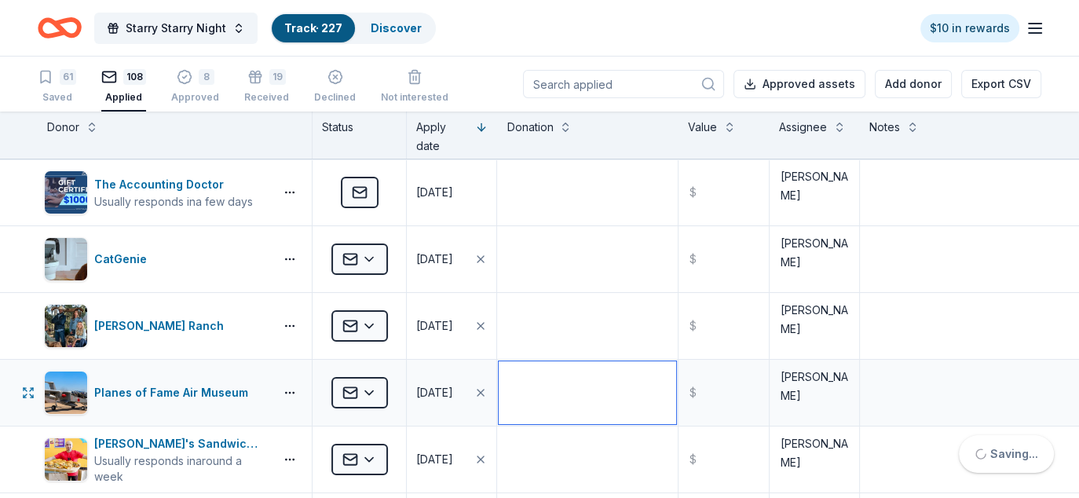
click at [597, 370] on textarea at bounding box center [587, 392] width 177 height 63
click at [1033, 28] on line "button" at bounding box center [1035, 28] width 13 height 0
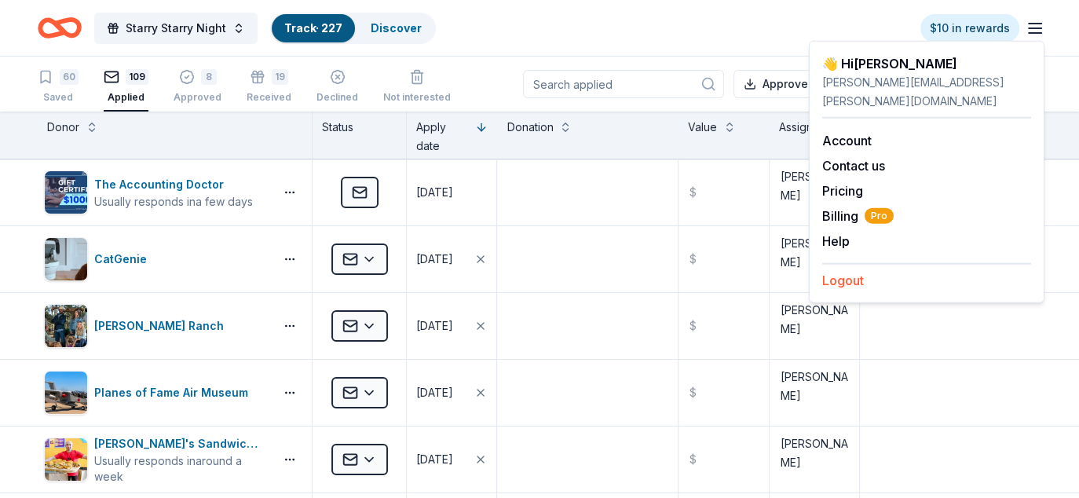
click at [846, 271] on button "Logout" at bounding box center [843, 280] width 42 height 19
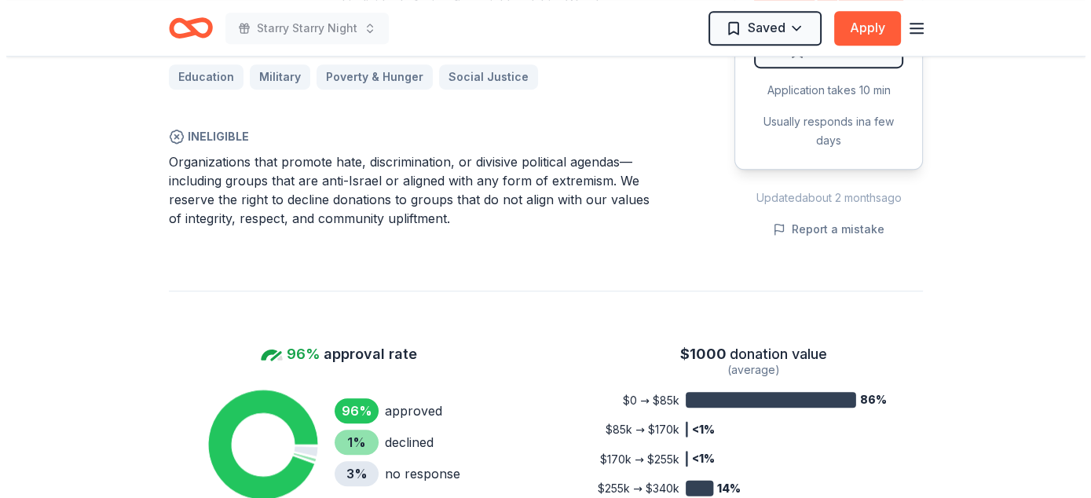
scroll to position [942, 0]
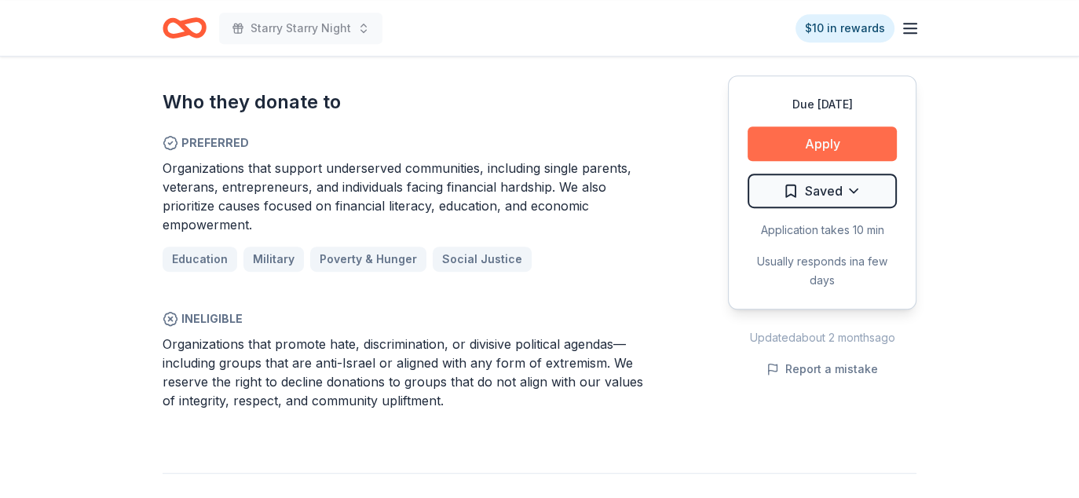
click at [853, 149] on button "Apply" at bounding box center [821, 143] width 149 height 35
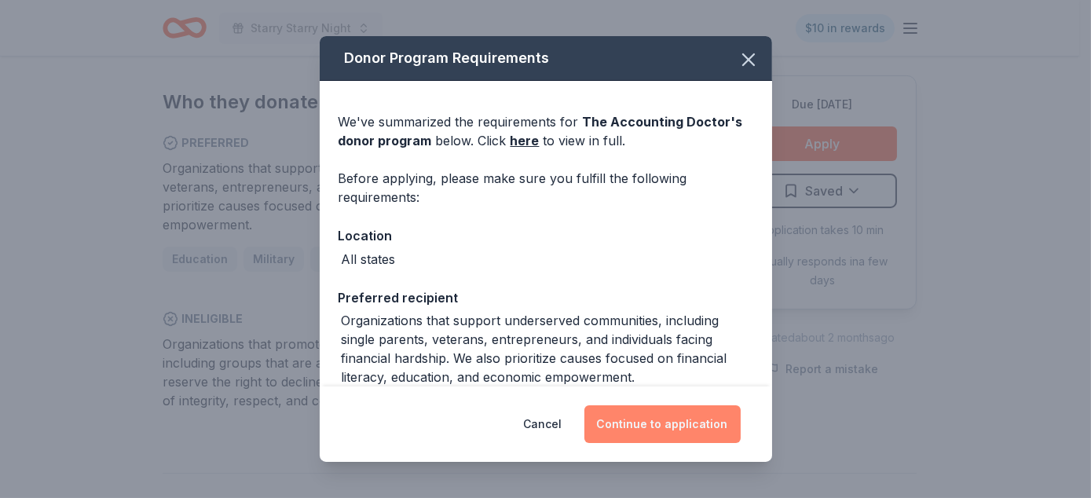
click at [678, 426] on button "Continue to application" at bounding box center [662, 424] width 156 height 38
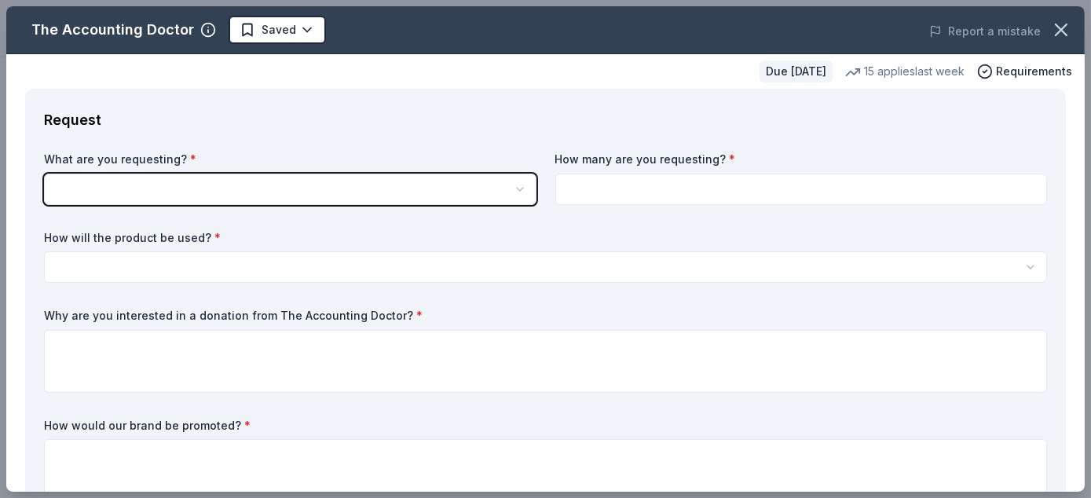
scroll to position [0, 0]
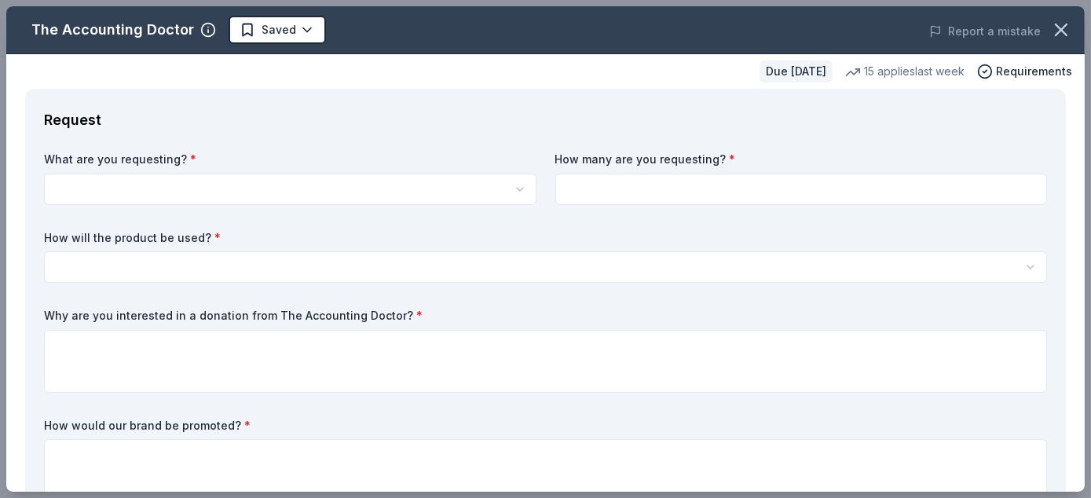
click at [515, 179] on html "Starry Starry Night Saved Apply Due in 32 days Share The Accounting Doctor New …" at bounding box center [545, 249] width 1091 height 498
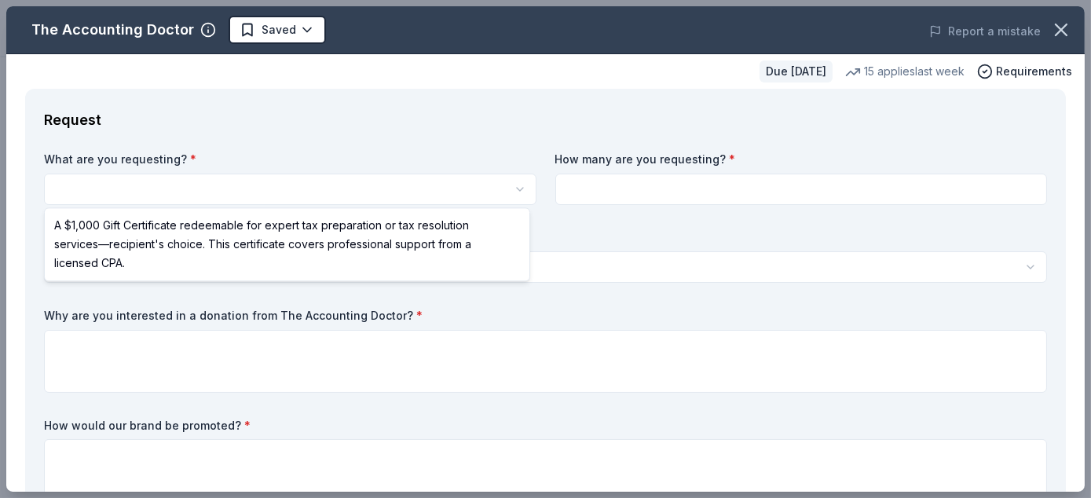
select select "A $1,000 Gift Certificate redeemable for expert tax preparation or tax resoluti…"
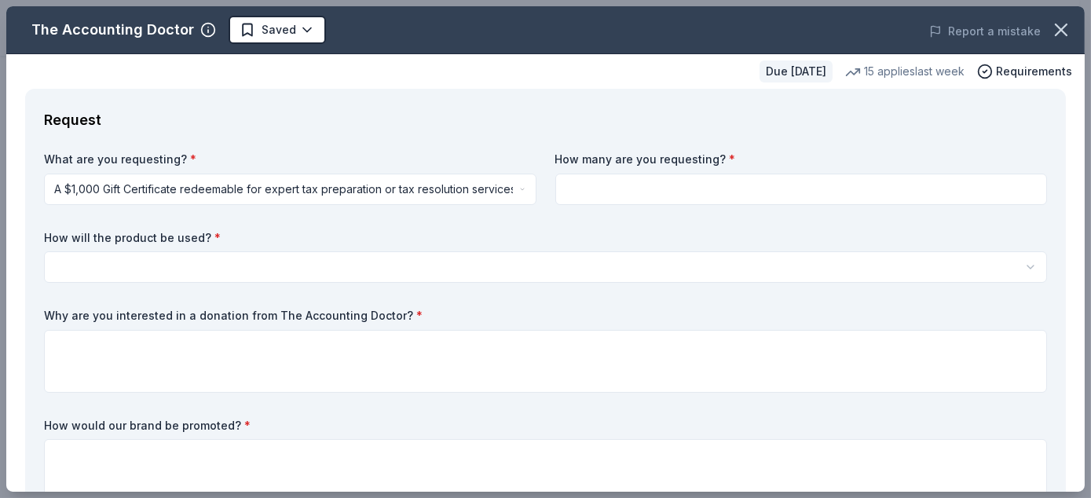
click at [601, 191] on input at bounding box center [801, 189] width 492 height 31
type input "2"
click at [263, 269] on html "Starry Starry Night Saved Apply Due in 32 days Share The Accounting Doctor New …" at bounding box center [545, 249] width 1091 height 498
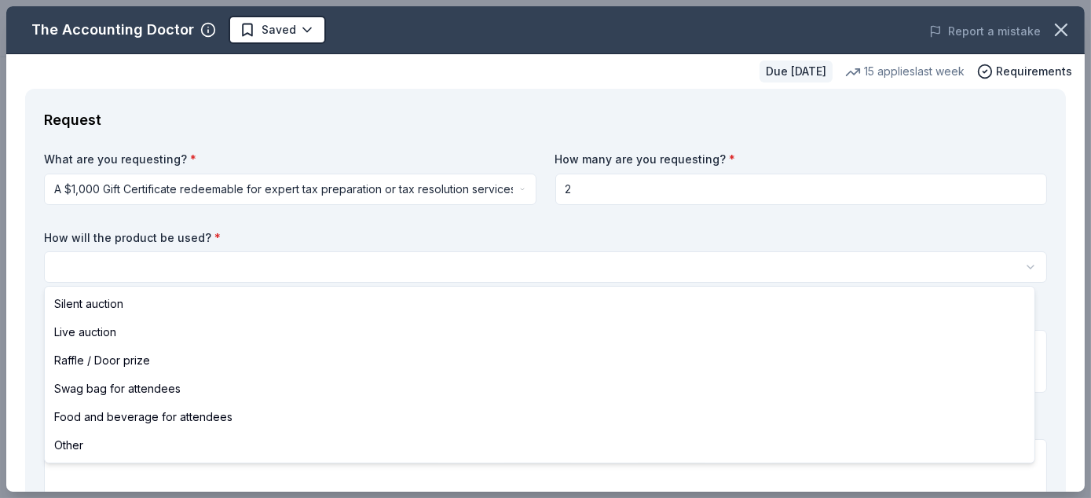
select select "silentAuction"
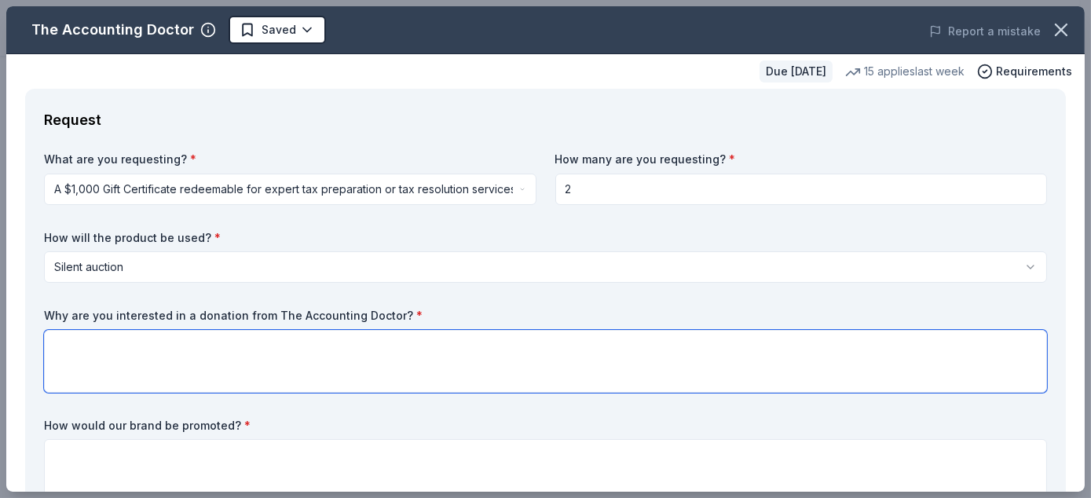
click at [85, 356] on textarea at bounding box center [545, 361] width 1003 height 63
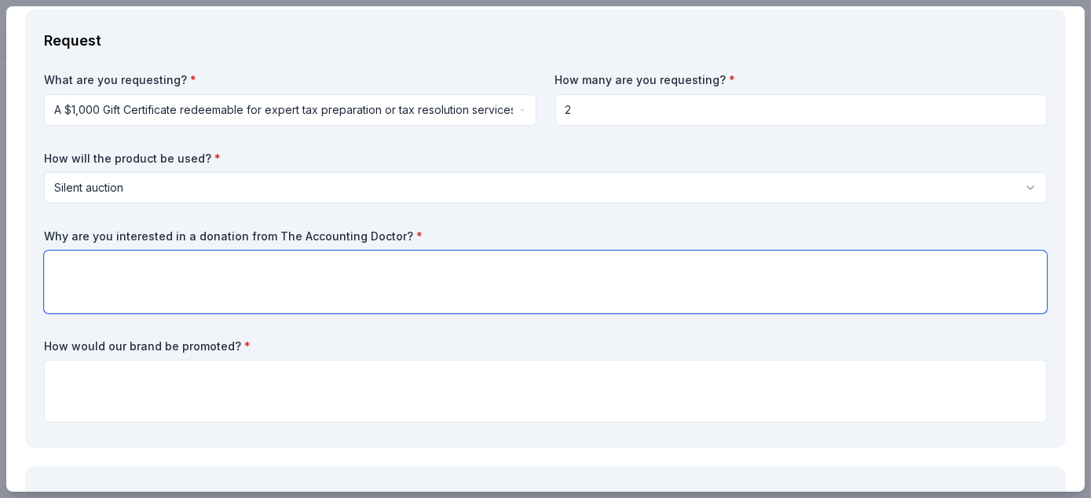
scroll to position [157, 0]
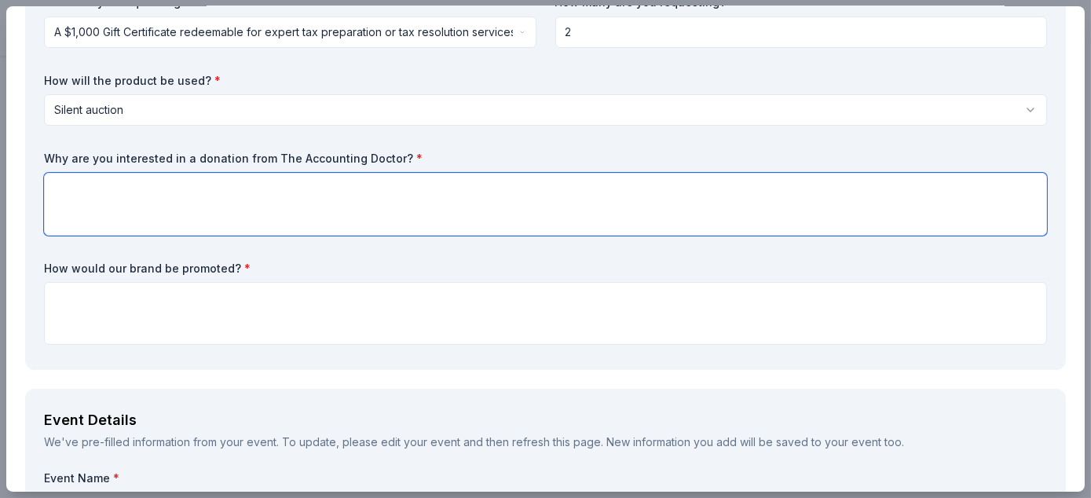
click at [70, 196] on textarea at bounding box center [545, 204] width 1003 height 63
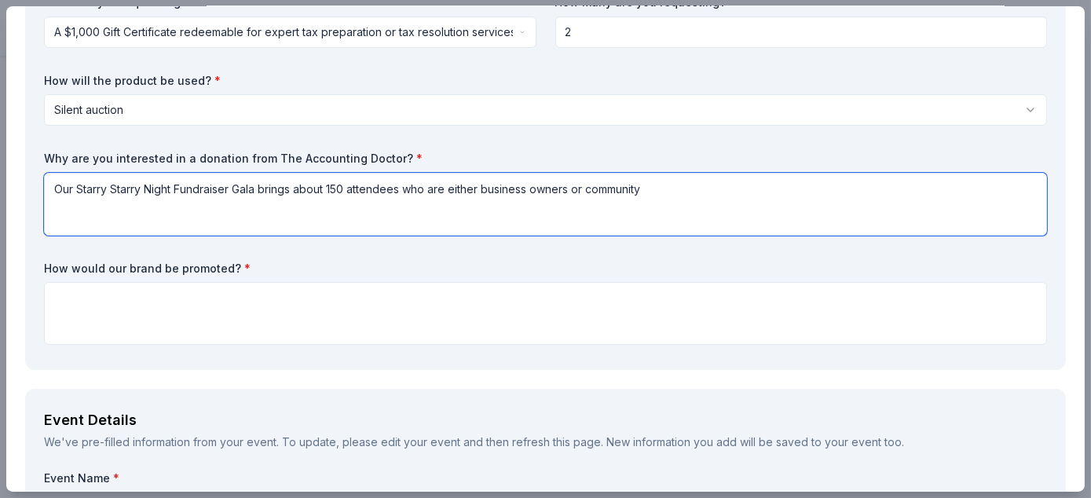
click at [587, 192] on textarea "Our Starry Starry Night Fundraiser Gala brings about 150 attendees who are eith…" at bounding box center [545, 204] width 1003 height 63
click at [755, 188] on textarea "Our Starry Starry Night Fundraiser Gala brings about 150 attendees who are eith…" at bounding box center [545, 204] width 1003 height 63
type textarea "Our Starry Starry Night Fundraiser Gala brings about 150 attendees who are eith…"
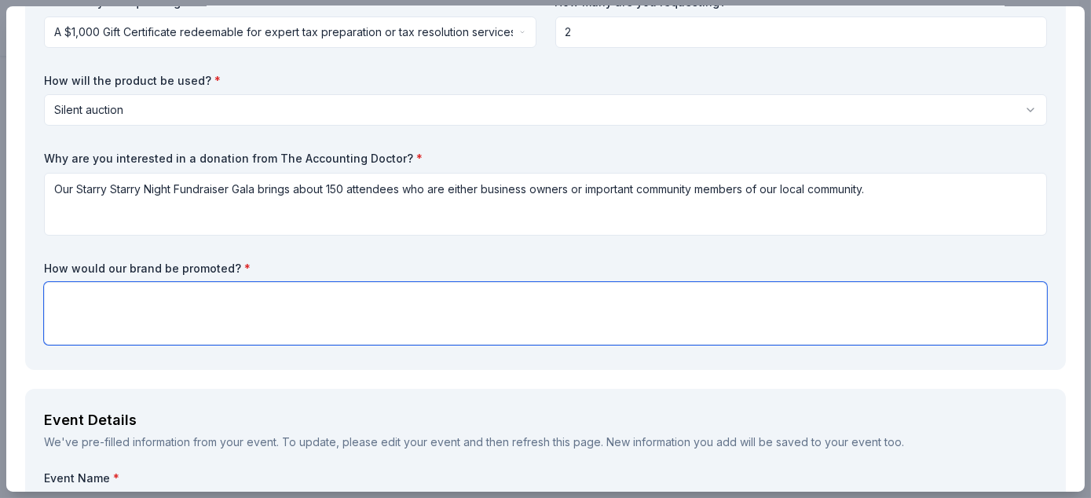
click at [79, 319] on textarea at bounding box center [545, 313] width 1003 height 63
paste textarea "Sponsors and donors will be featured on our printed material, social media and …"
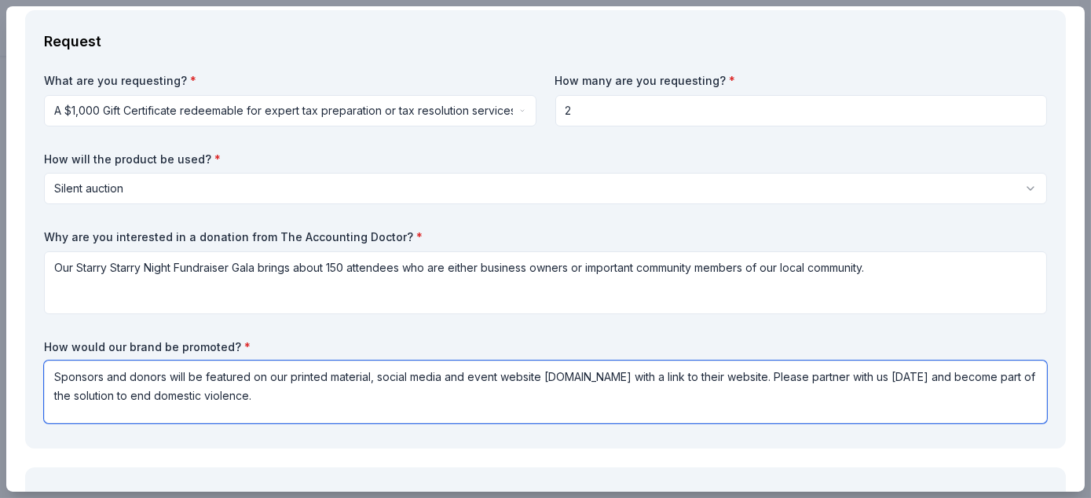
scroll to position [0, 0]
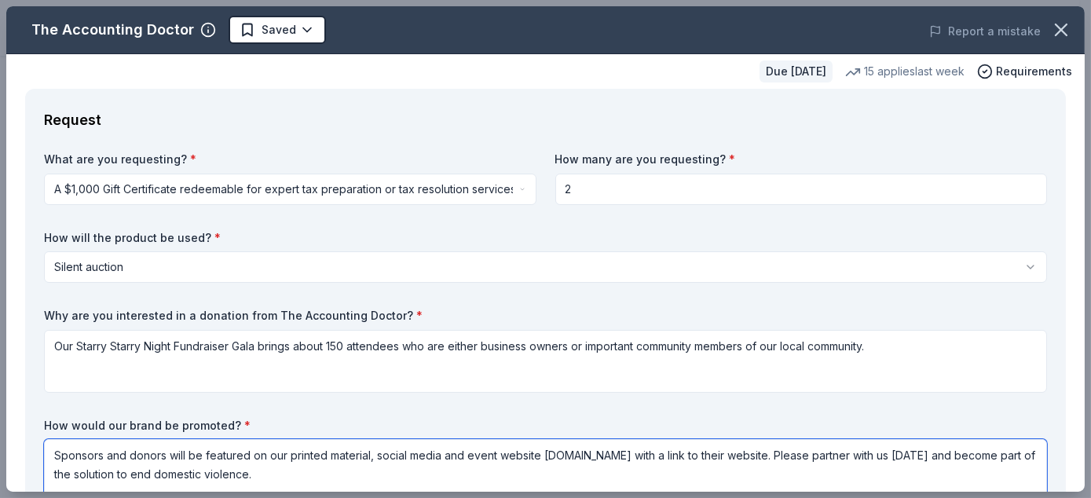
type textarea "Sponsors and donors will be featured on our printed material, social media and …"
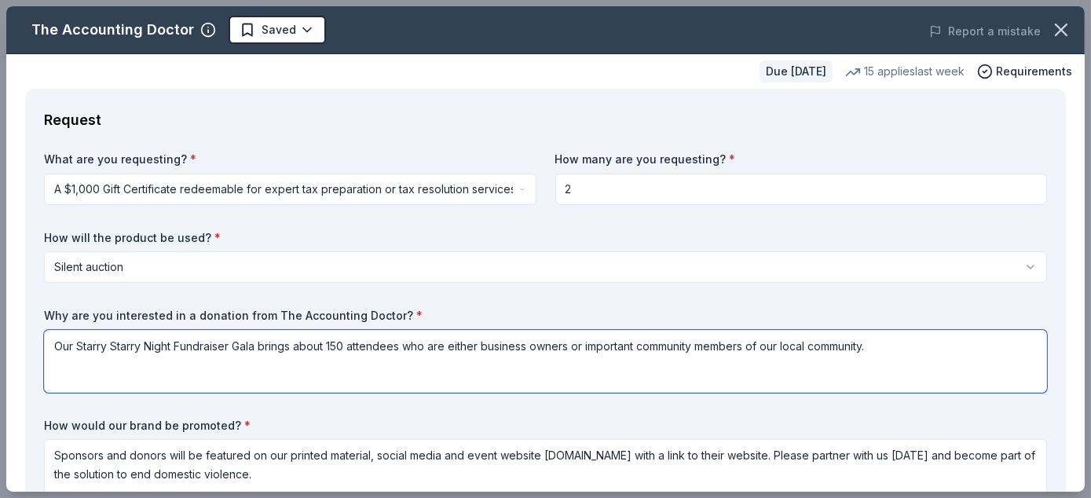
click at [346, 345] on textarea "Our Starry Starry Night Fundraiser Gala brings about 150 attendees who are eith…" at bounding box center [545, 361] width 1003 height 63
drag, startPoint x: 365, startPoint y: 346, endPoint x: 331, endPoint y: 349, distance: 34.7
click at [331, 349] on textarea "Our Starry Starry Night Fundraiser Gala brings about 150 to 200 attendees who a…" at bounding box center [545, 361] width 1003 height 63
click at [370, 366] on textarea "Our Starry Starry Night Fundraiser Gala brings about 150 to 200 attendees who a…" at bounding box center [545, 361] width 1003 height 63
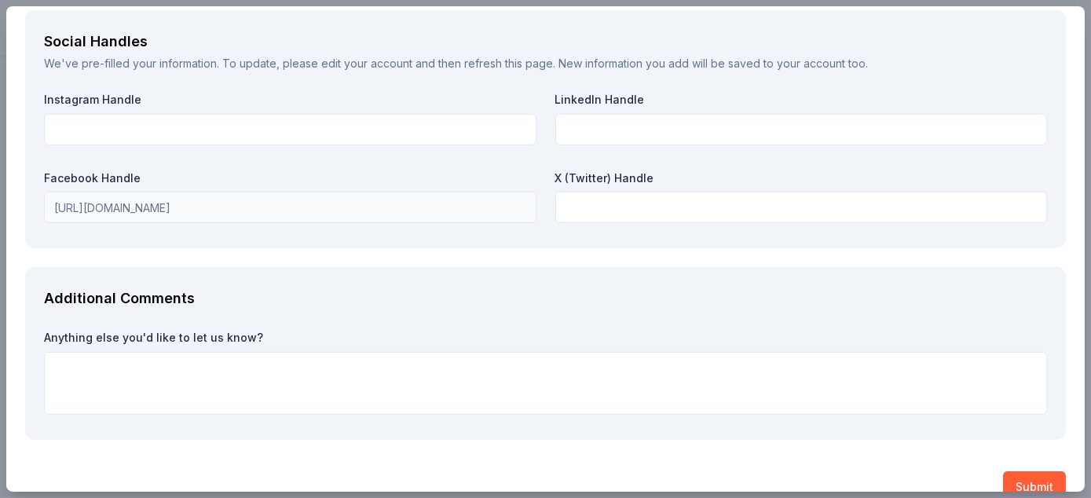
scroll to position [1806, 0]
type textarea "Our Starry Starry Night Fundraiser Gala brings about 150 to 200 attendees who a…"
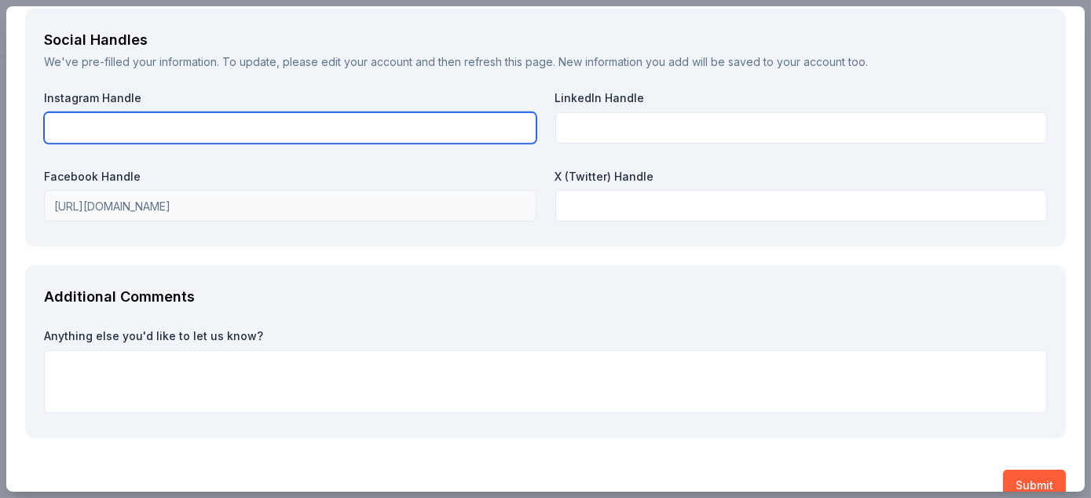
click at [154, 122] on input "text" at bounding box center [290, 127] width 492 height 31
drag, startPoint x: 145, startPoint y: 123, endPoint x: 124, endPoint y: 127, distance: 21.6
click at [124, 127] on input "@doves4help.org" at bounding box center [290, 127] width 492 height 31
drag, startPoint x: 130, startPoint y: 127, endPoint x: 16, endPoint y: 126, distance: 114.6
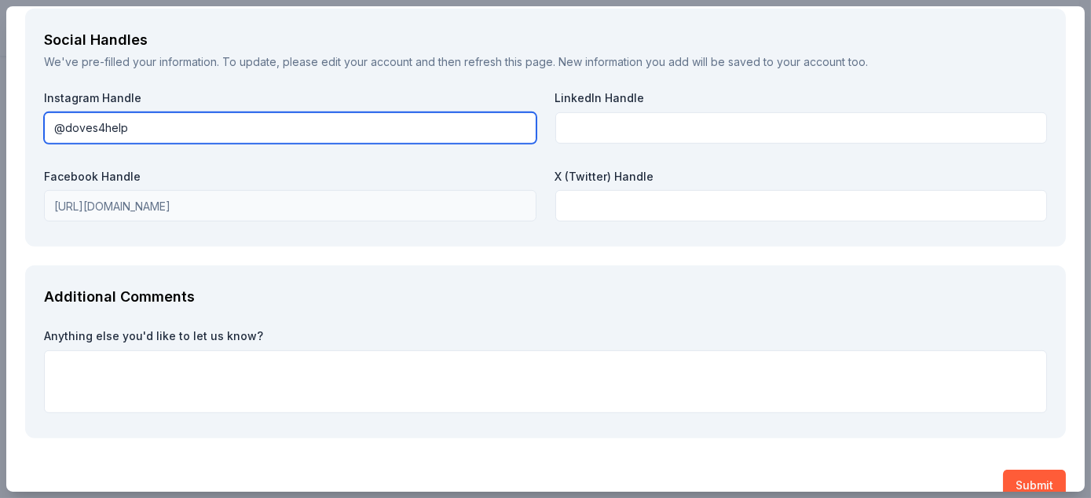
paste input "https://www.instagram.com/doves4help/"
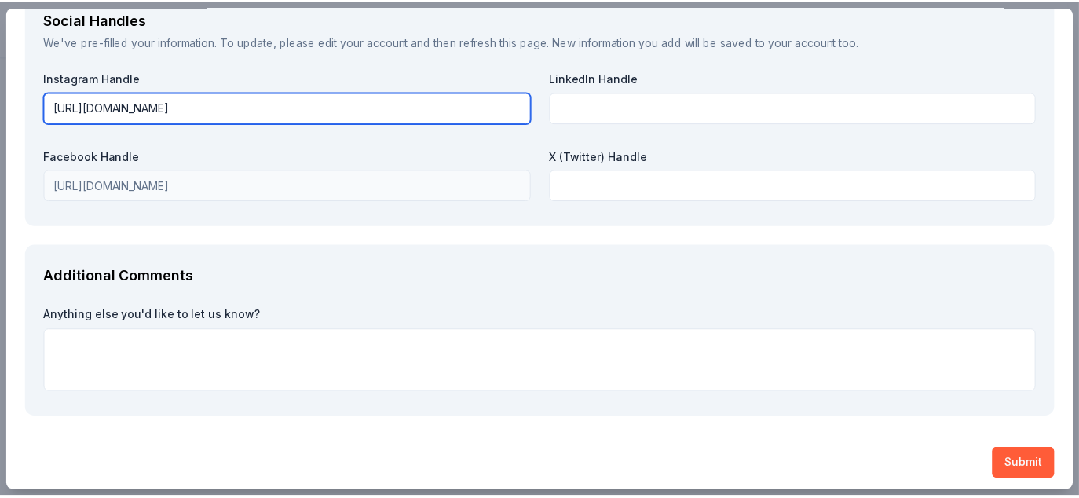
scroll to position [1832, 0]
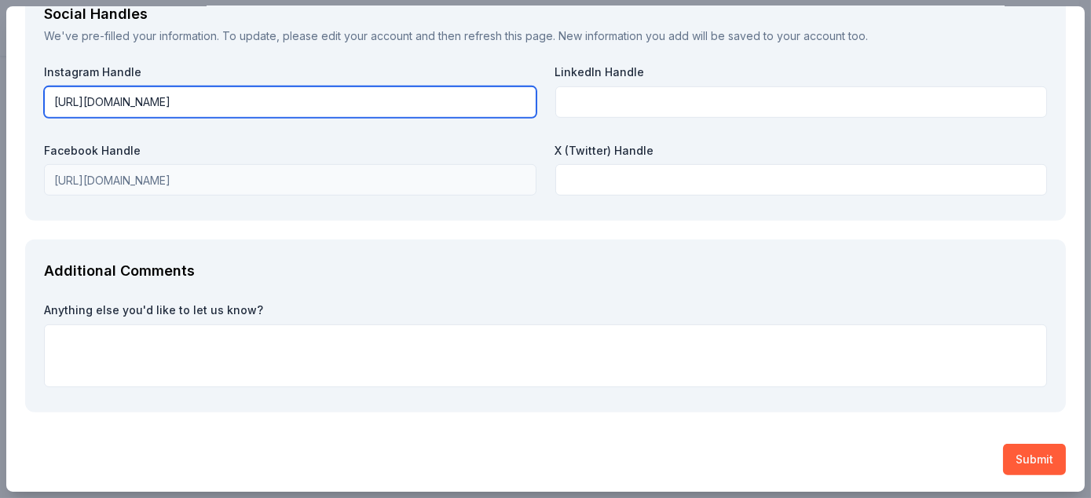
type input "https://www.instagram.com/doves4help/"
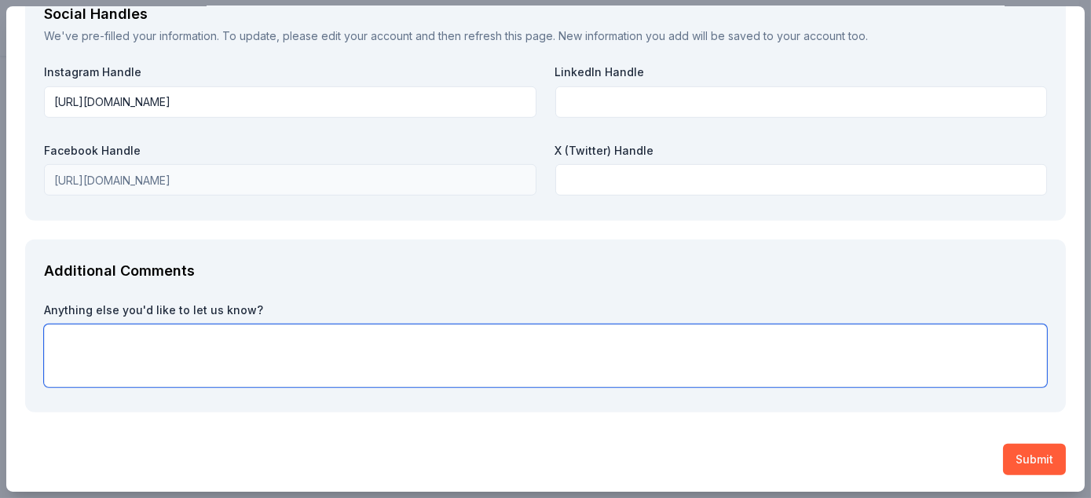
click at [95, 362] on textarea at bounding box center [545, 355] width 1003 height 63
paste textarea "This in-person gala is DOVES’ largest fundraiser, and it raises critical funds …"
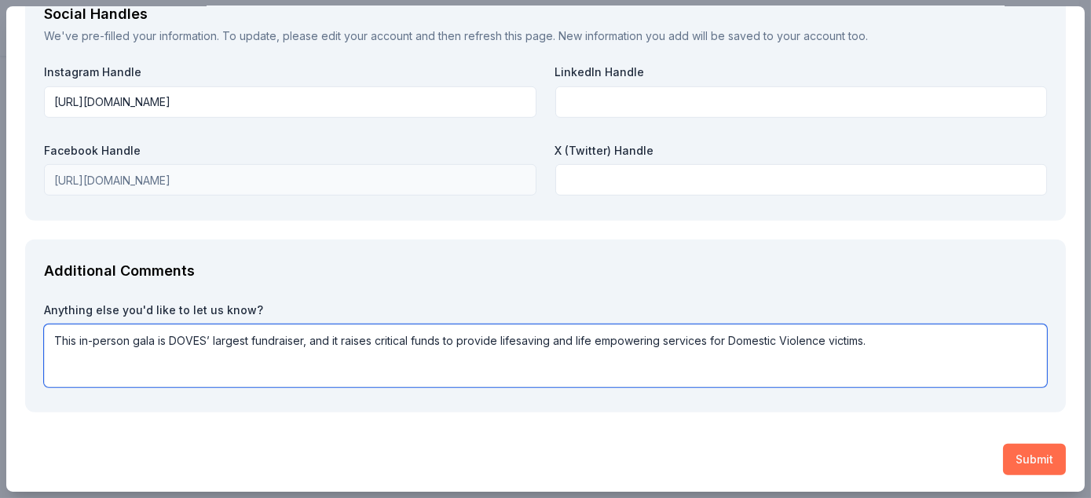
type textarea "This in-person gala is DOVES’ largest fundraiser, and it raises critical funds …"
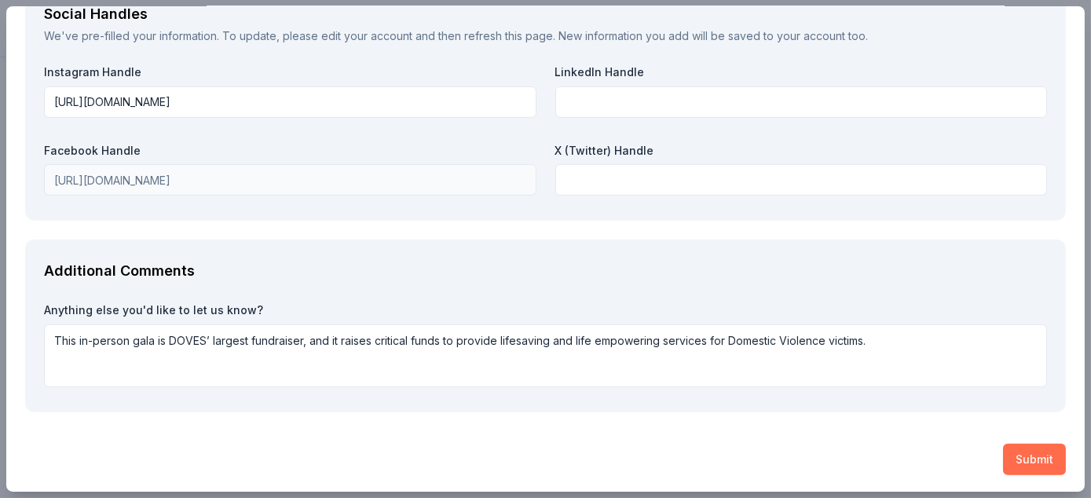
click at [1029, 459] on button "Submit" at bounding box center [1034, 459] width 63 height 31
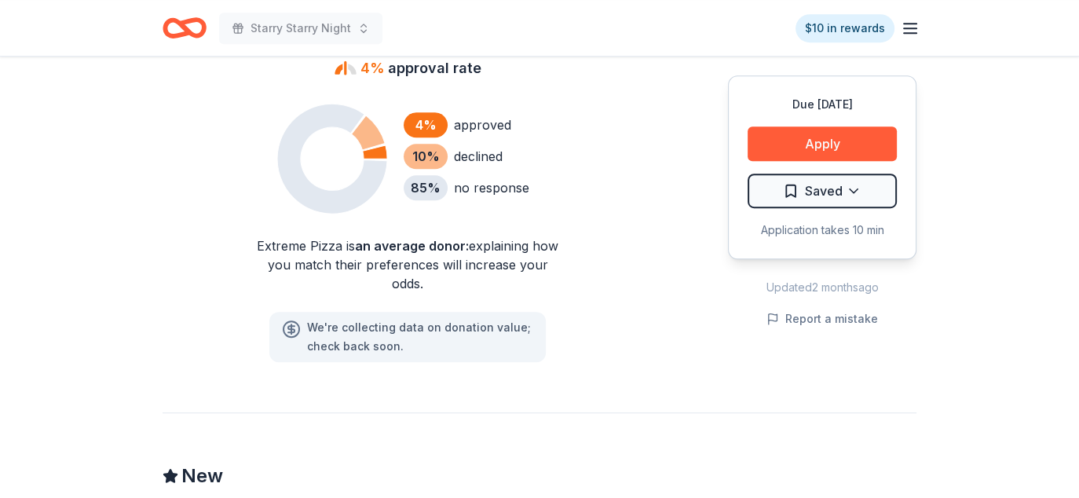
scroll to position [1178, 0]
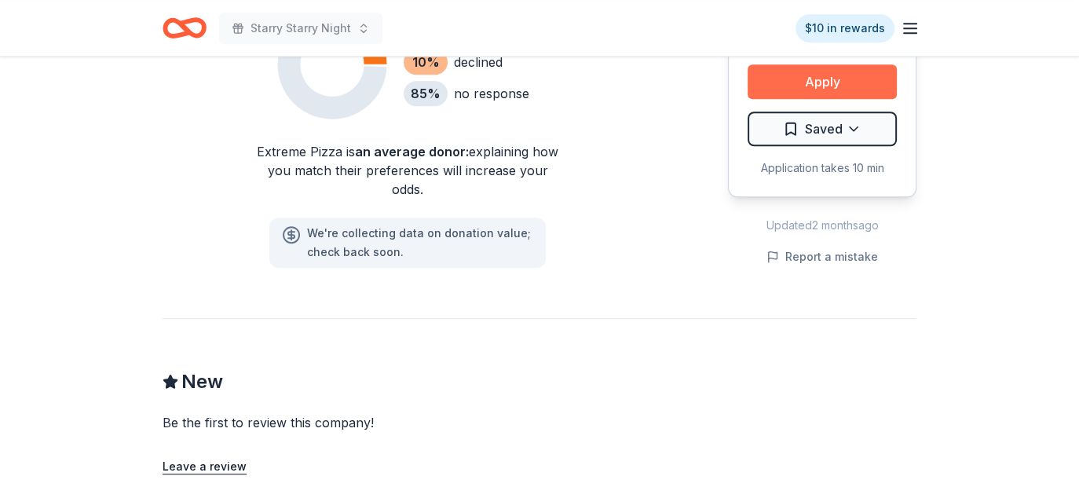
click at [846, 67] on button "Apply" at bounding box center [821, 81] width 149 height 35
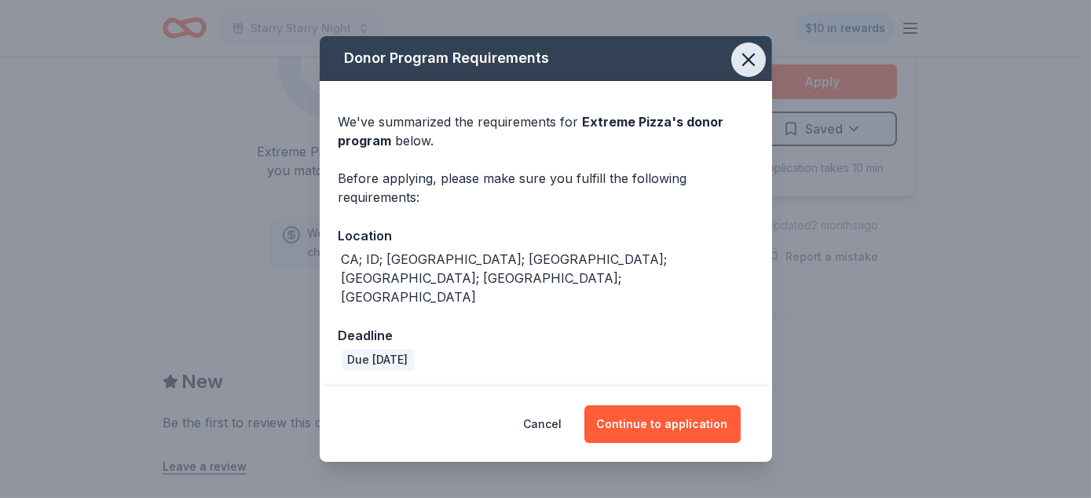
click at [755, 71] on icon "button" at bounding box center [748, 60] width 22 height 22
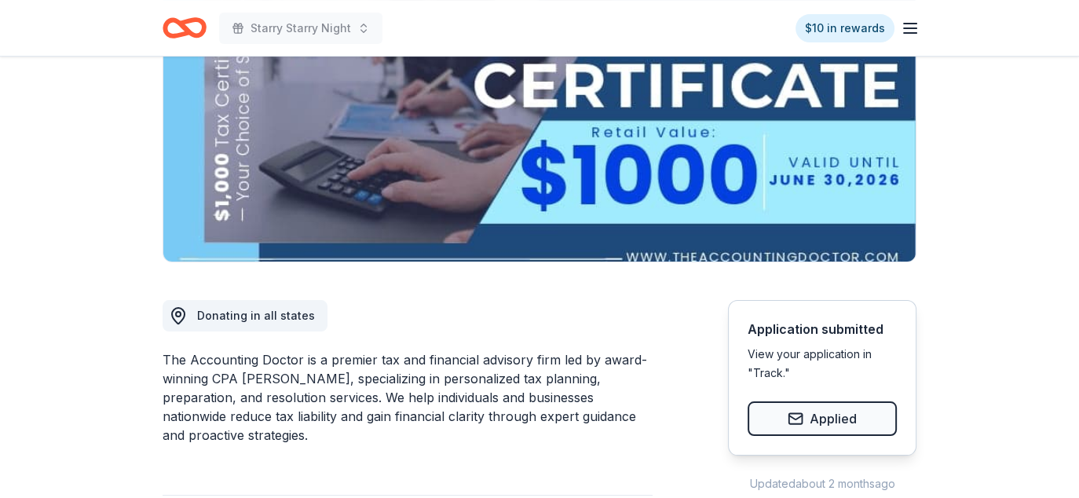
scroll to position [314, 0]
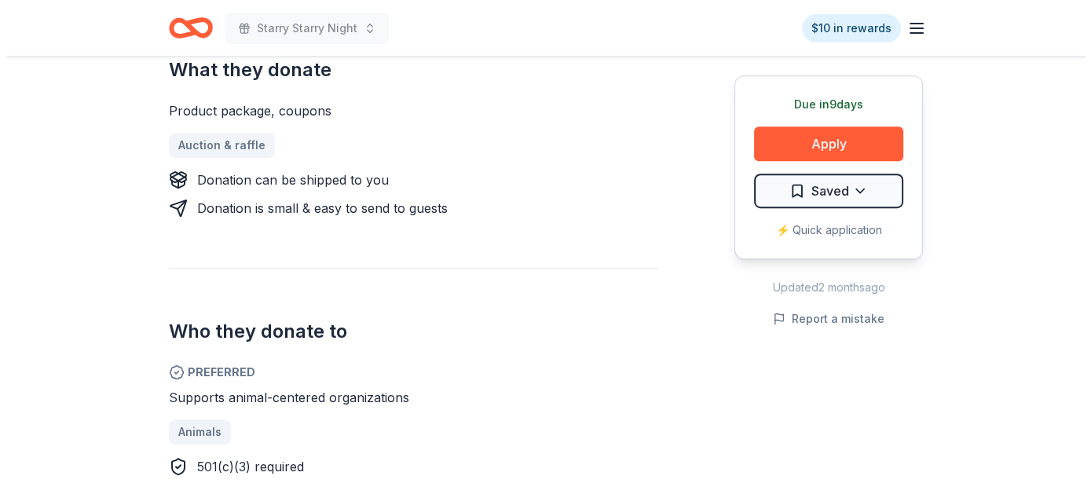
scroll to position [864, 0]
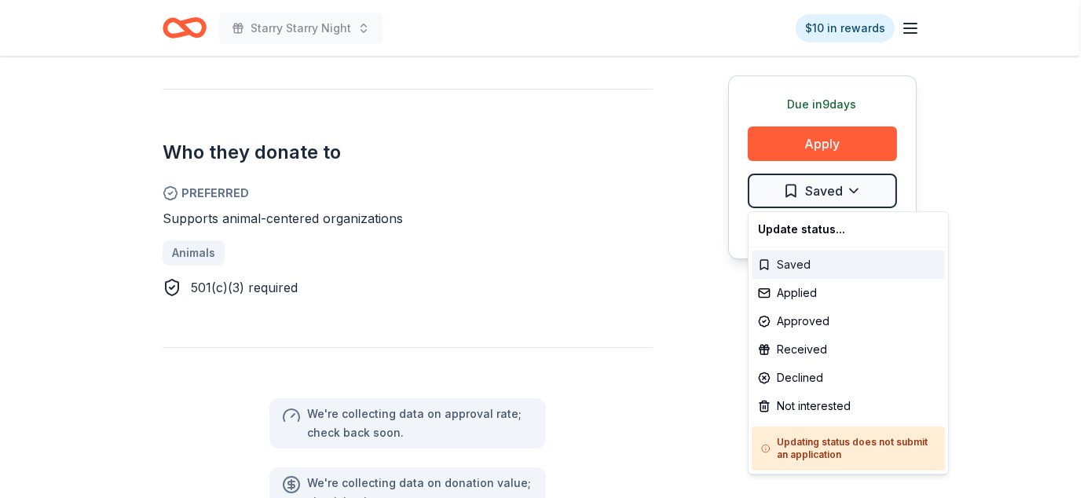
click at [806, 269] on div "Saved" at bounding box center [847, 264] width 193 height 28
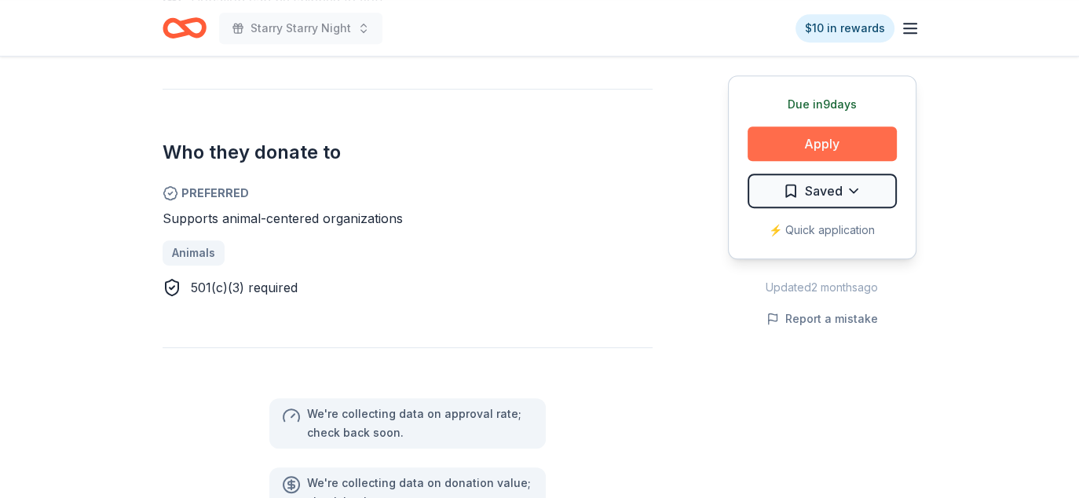
click at [835, 141] on button "Apply" at bounding box center [821, 143] width 149 height 35
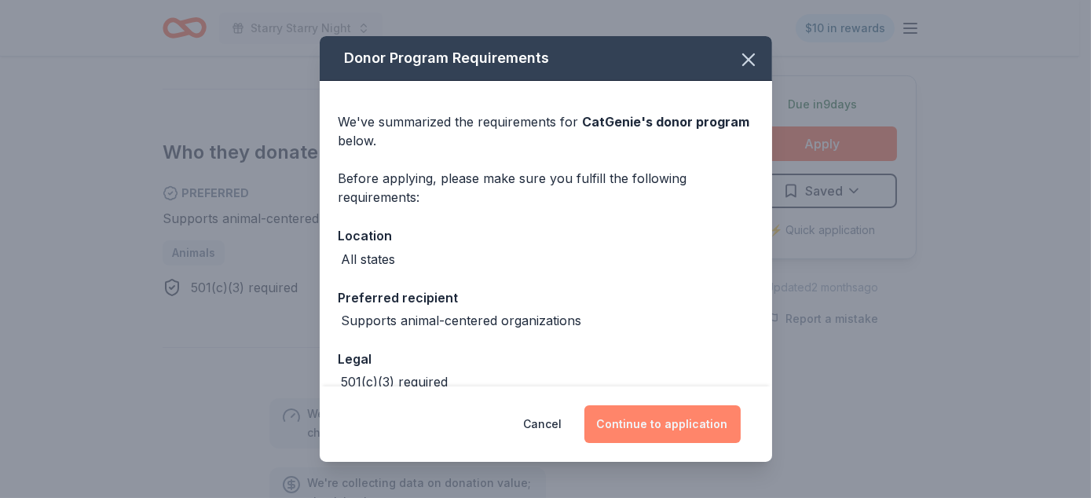
click at [638, 422] on button "Continue to application" at bounding box center [662, 424] width 156 height 38
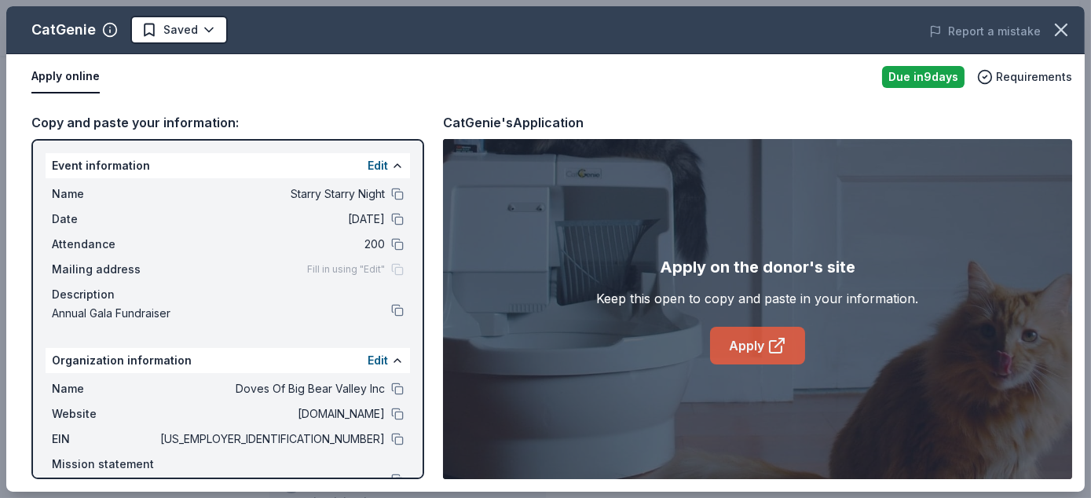
click at [765, 345] on link "Apply" at bounding box center [757, 346] width 95 height 38
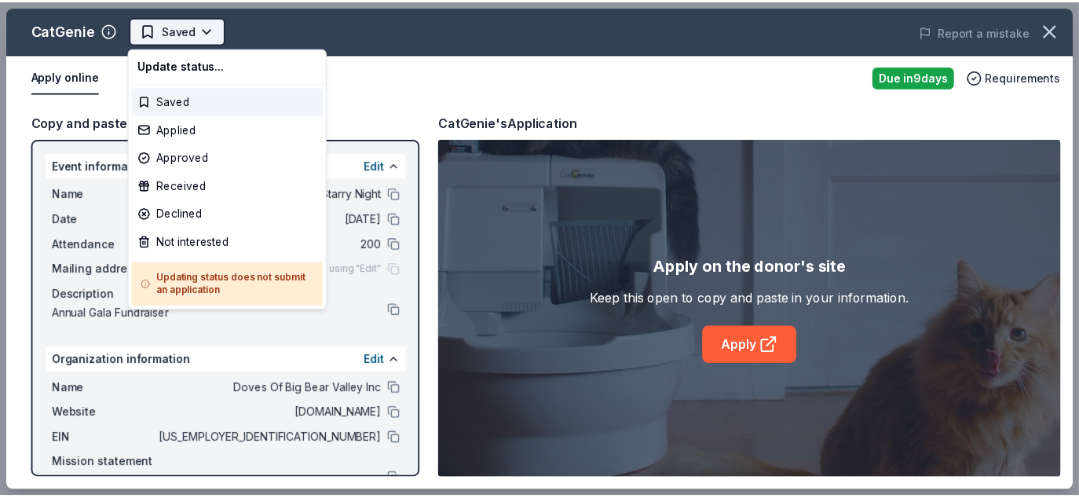
scroll to position [0, 0]
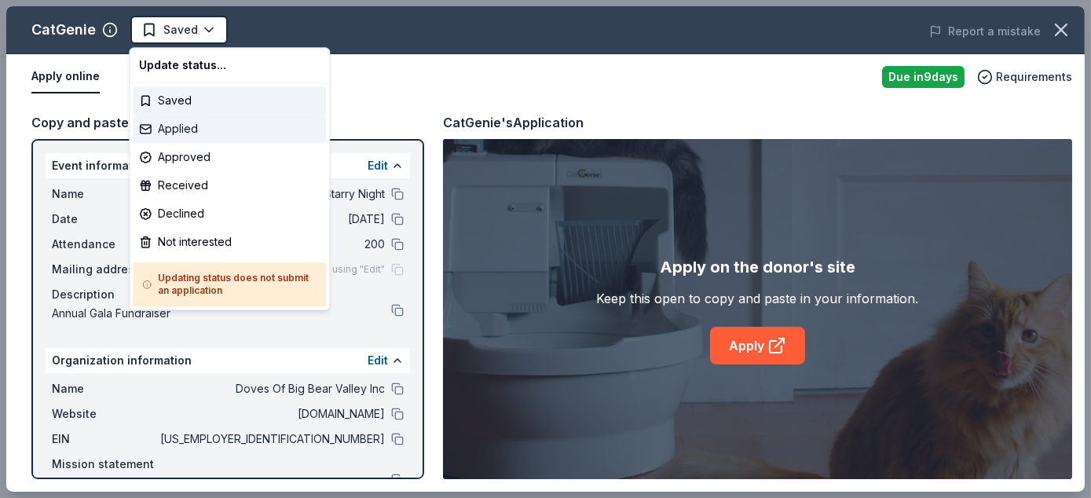
click at [207, 136] on div "Applied" at bounding box center [229, 129] width 193 height 28
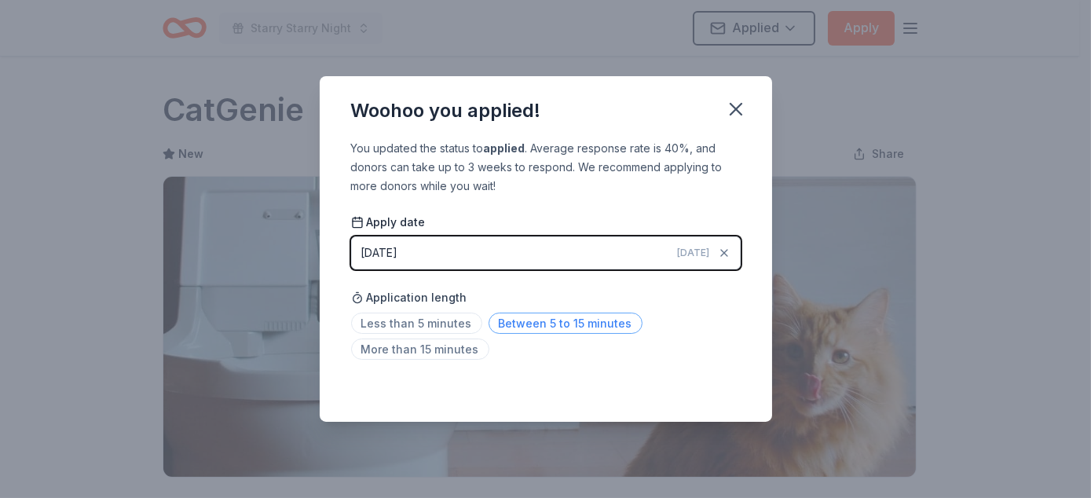
click at [536, 320] on span "Between 5 to 15 minutes" at bounding box center [565, 323] width 154 height 21
click at [737, 107] on icon "button" at bounding box center [735, 109] width 11 height 11
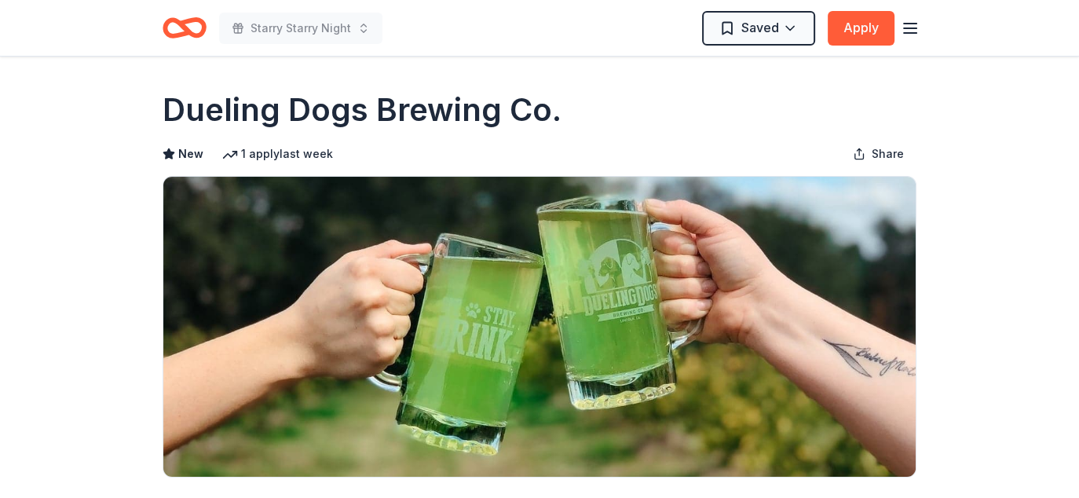
click at [560, 108] on div "Dueling Dogs Brewing Co." at bounding box center [540, 110] width 754 height 44
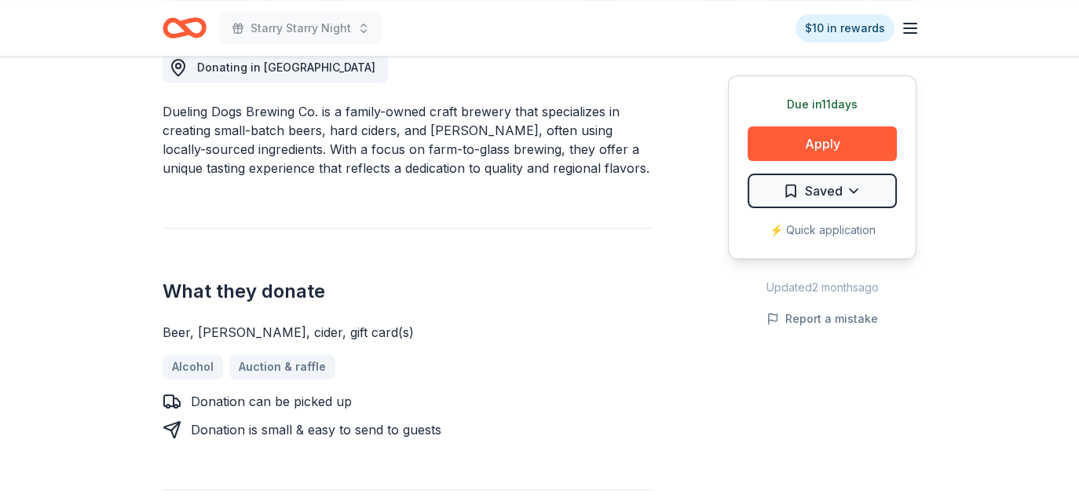
scroll to position [471, 0]
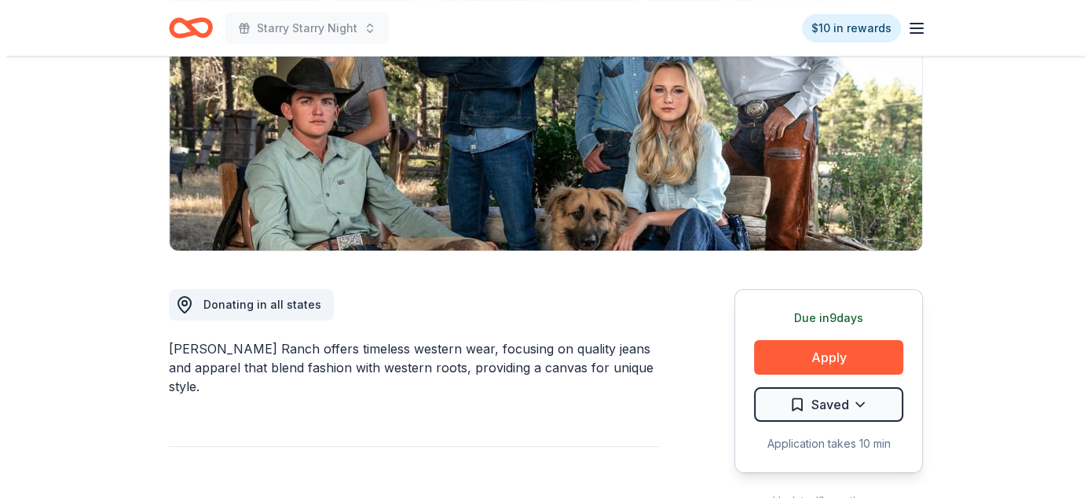
scroll to position [236, 0]
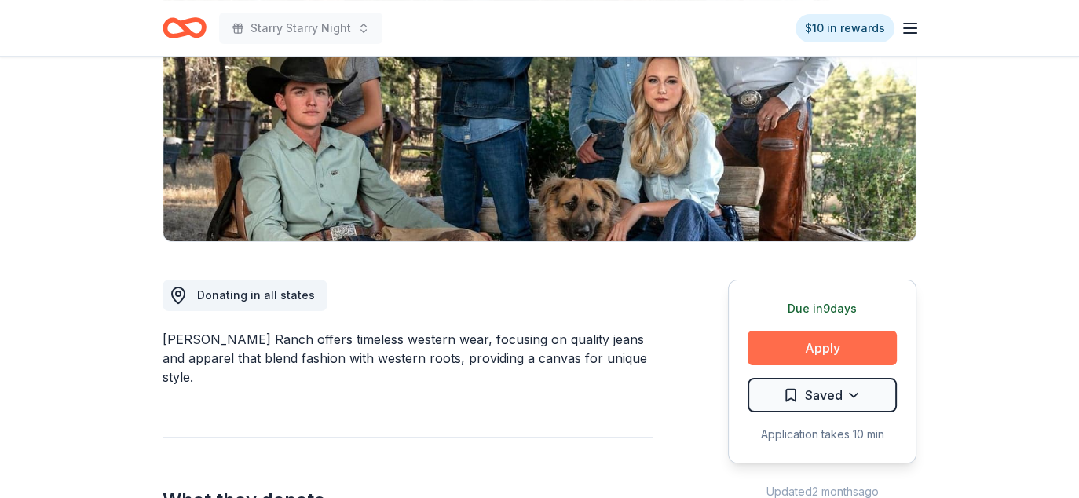
click at [810, 342] on button "Apply" at bounding box center [821, 348] width 149 height 35
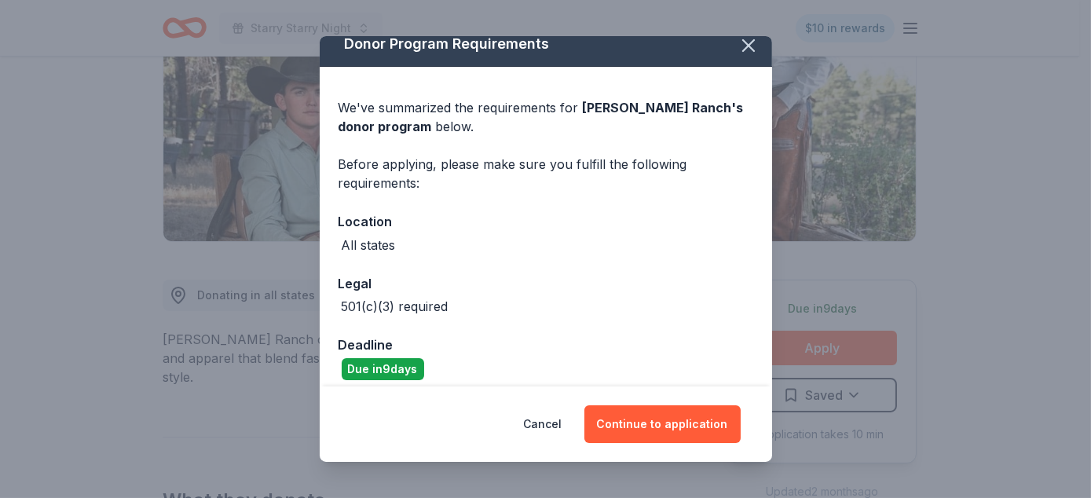
scroll to position [26, 0]
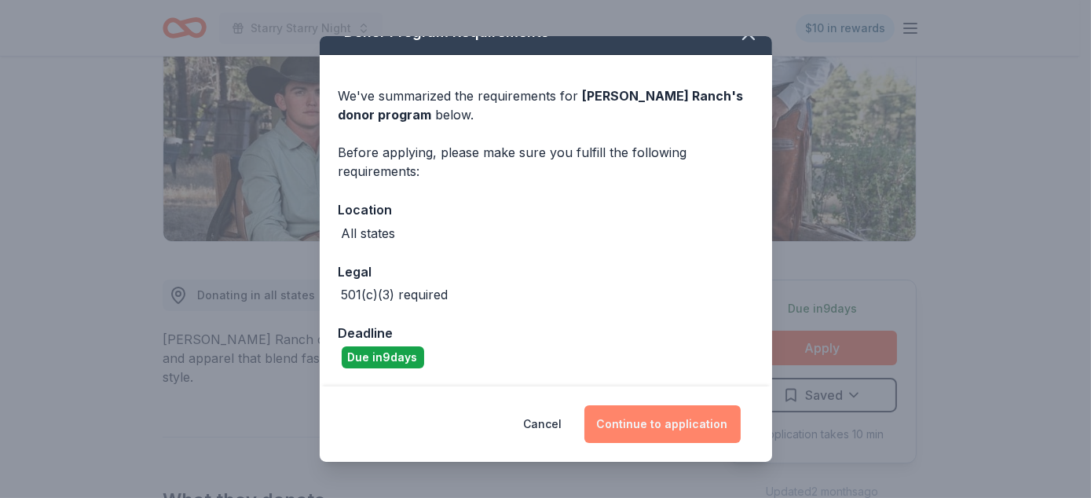
click at [701, 421] on button "Continue to application" at bounding box center [662, 424] width 156 height 38
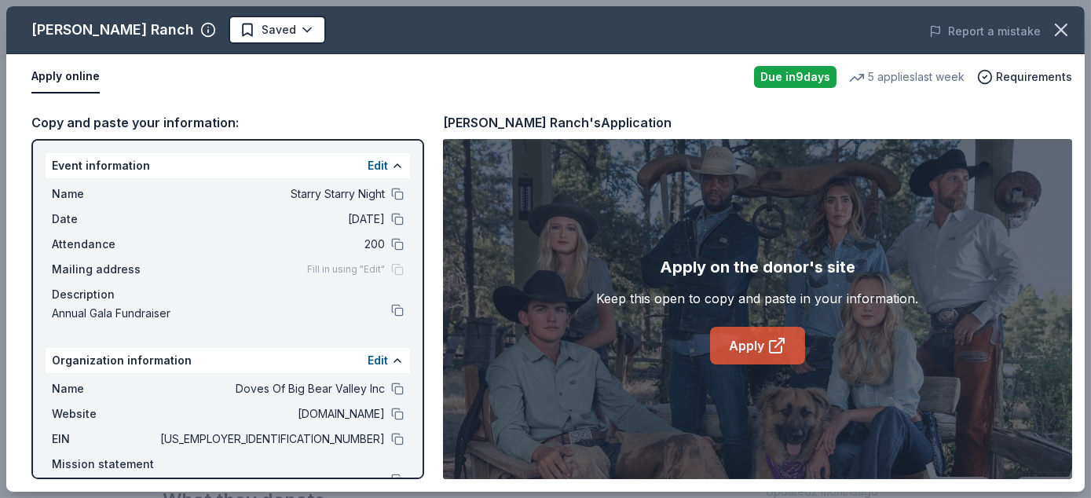
click at [751, 341] on link "Apply" at bounding box center [757, 346] width 95 height 38
click at [231, 27] on body "Starry Starry Night $10 in rewards Due [DATE] Share [PERSON_NAME] Ranch New 5 a…" at bounding box center [539, 13] width 1079 height 498
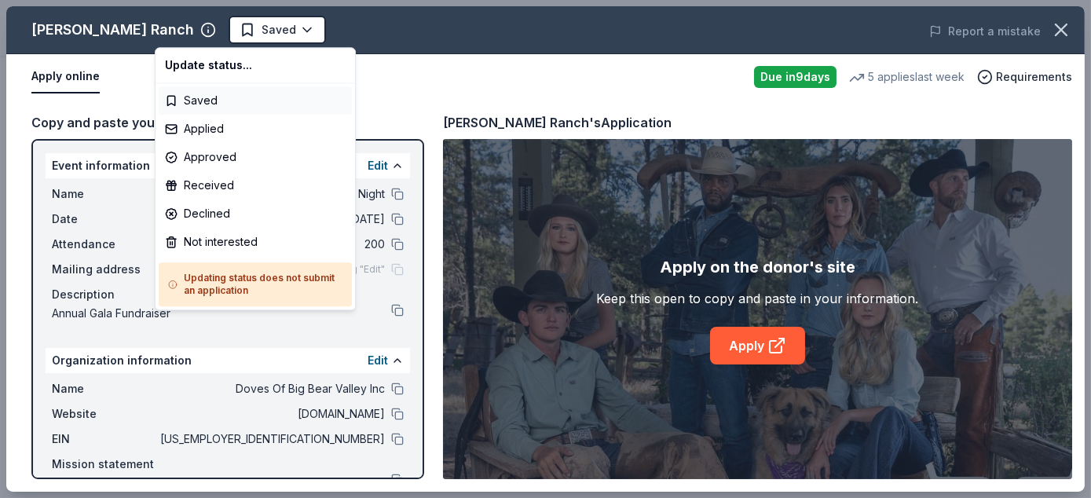
scroll to position [0, 0]
click at [223, 130] on div "Applied" at bounding box center [255, 129] width 193 height 28
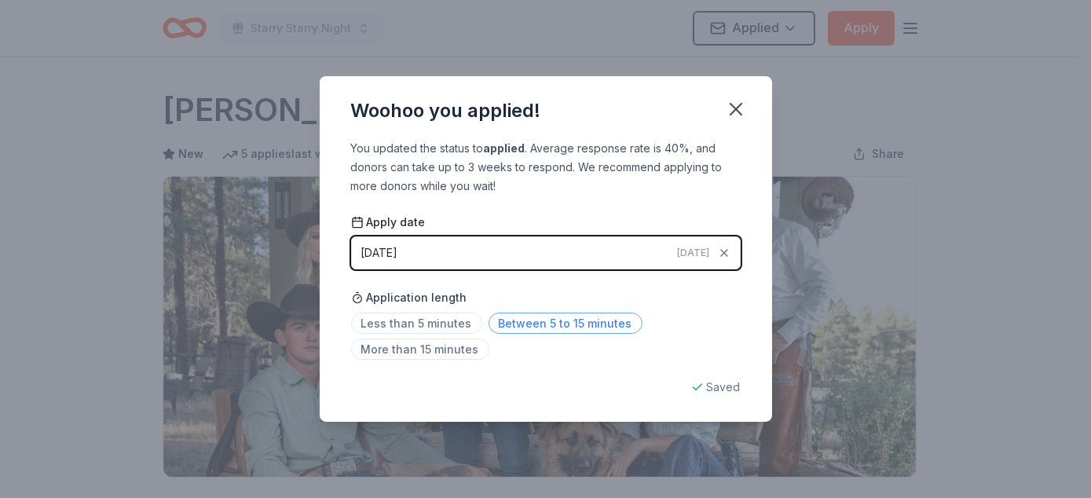
click at [514, 320] on span "Between 5 to 15 minutes" at bounding box center [565, 323] width 154 height 21
